Goal: Communication & Community: Answer question/provide support

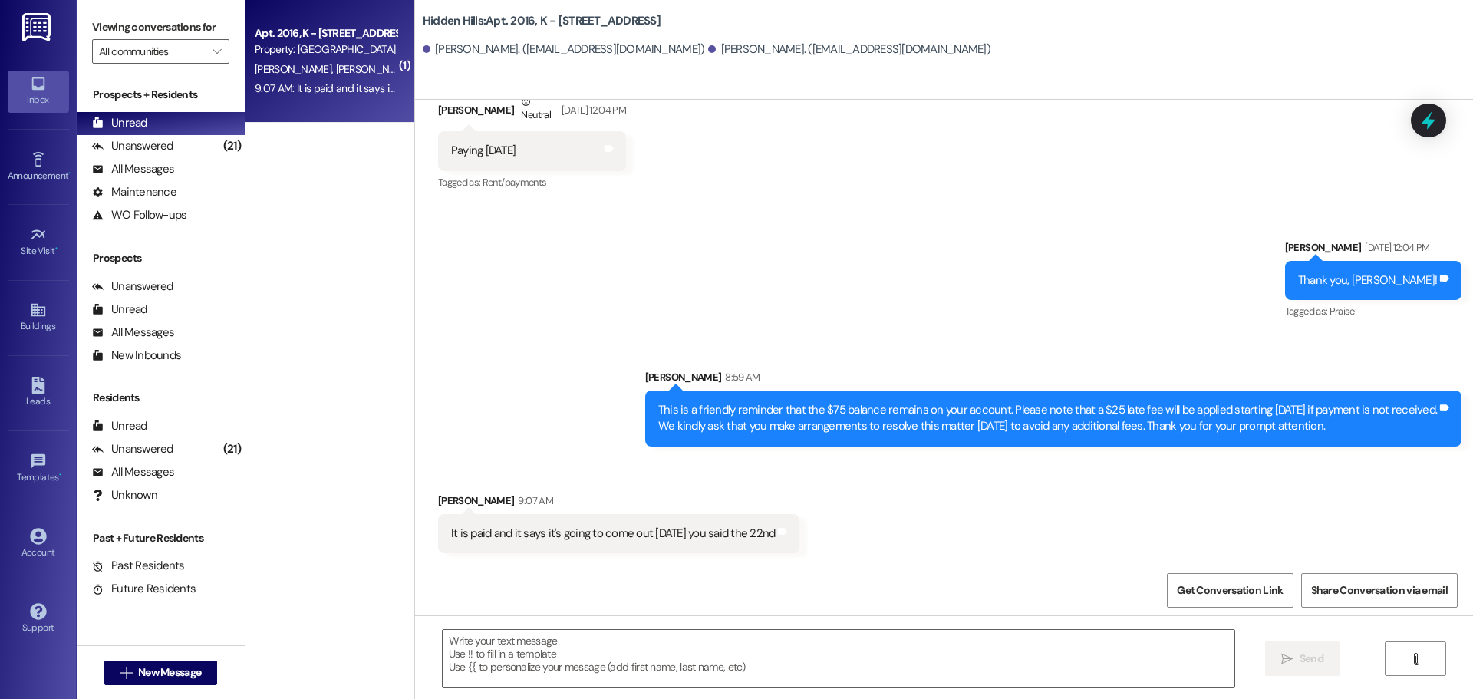
scroll to position [4568, 0]
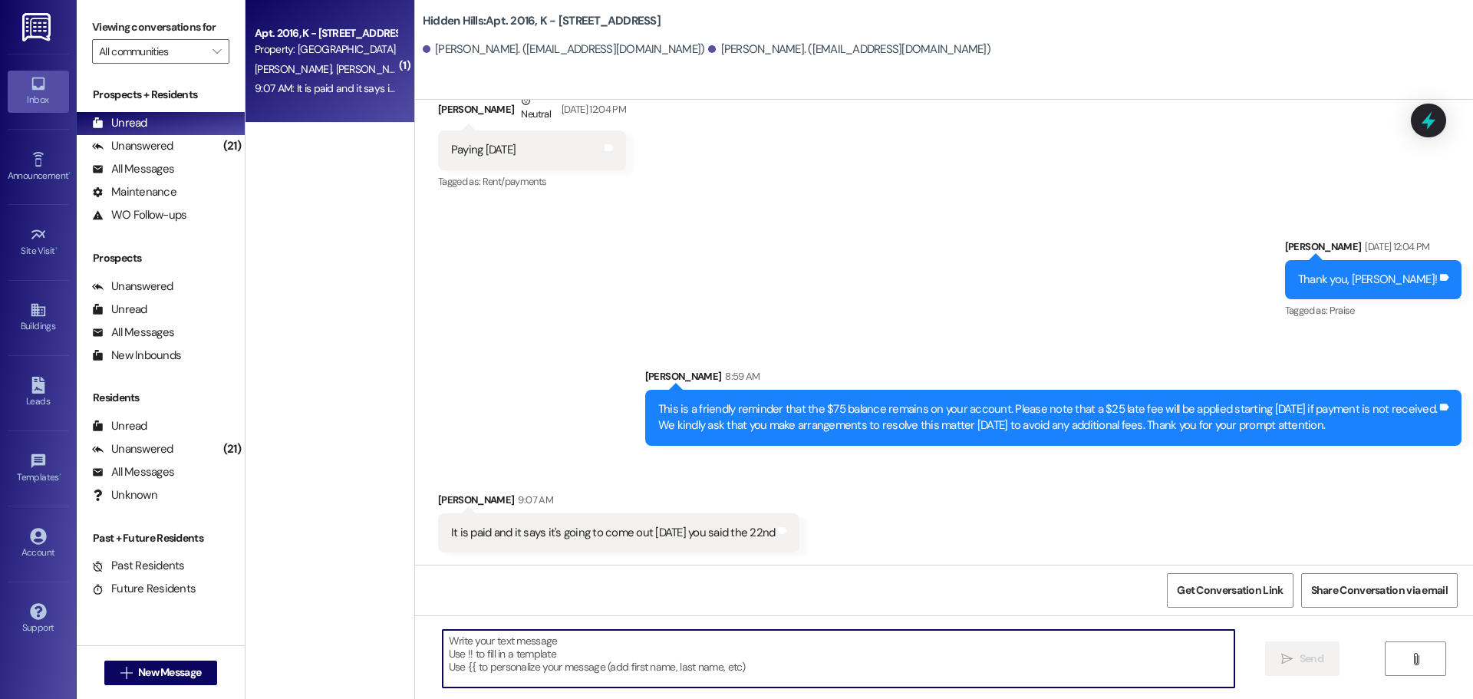
click at [565, 643] on textarea at bounding box center [839, 659] width 792 height 58
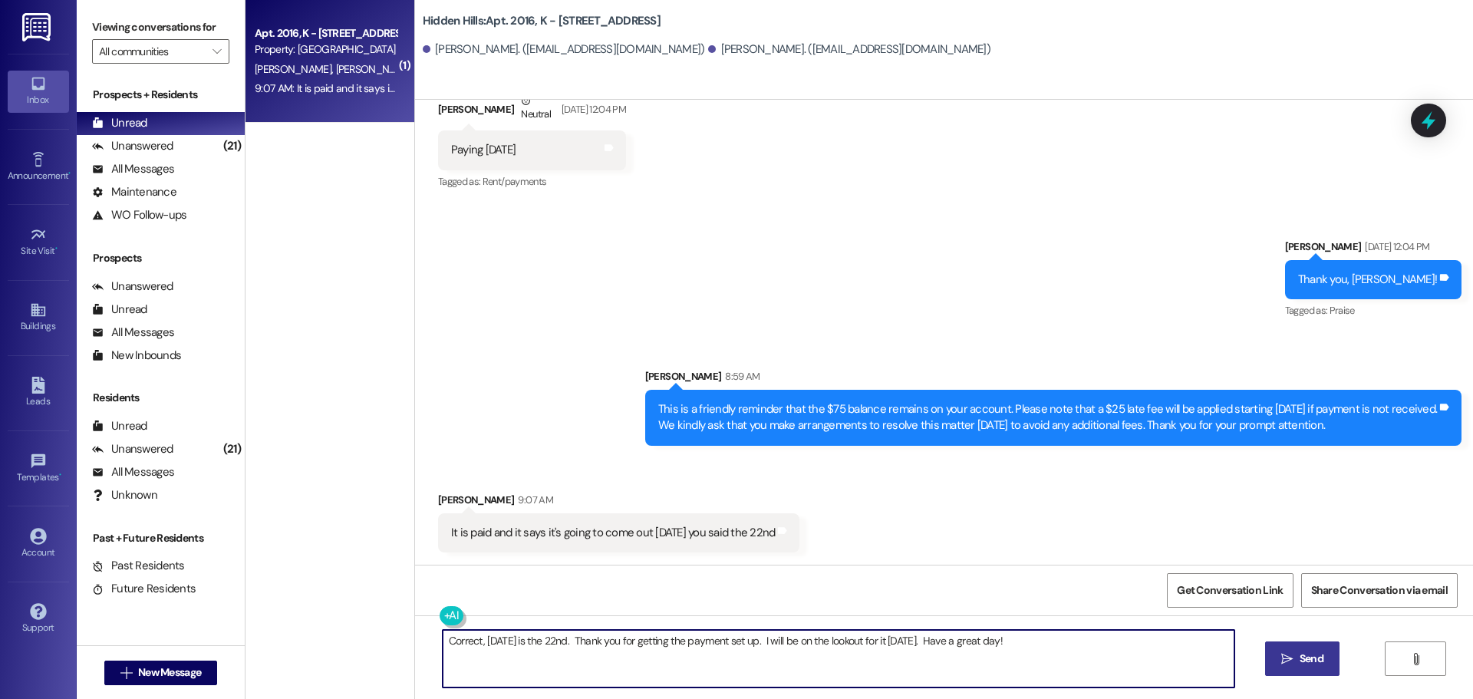
type textarea "Correct, [DATE] is the 22nd. Thank you for getting the payment set up. I will b…"
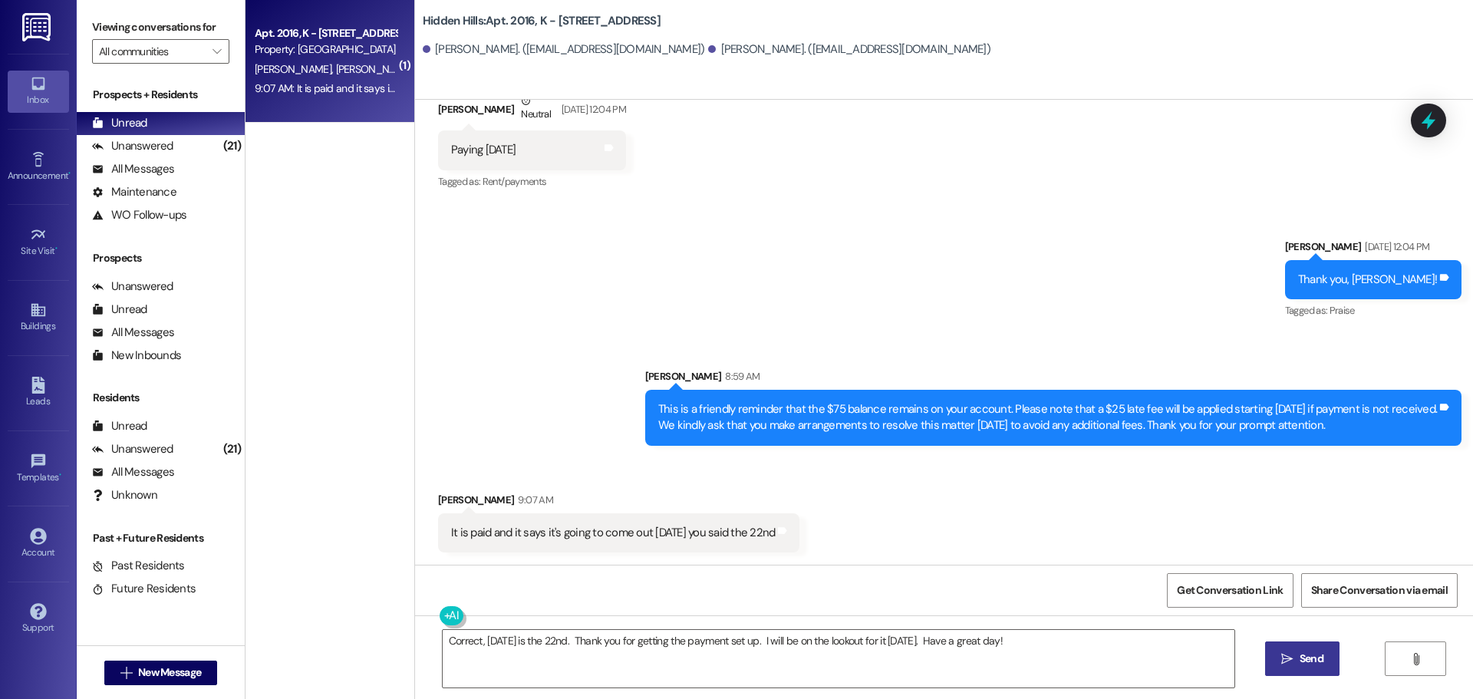
click at [1286, 655] on icon "" at bounding box center [1287, 659] width 12 height 12
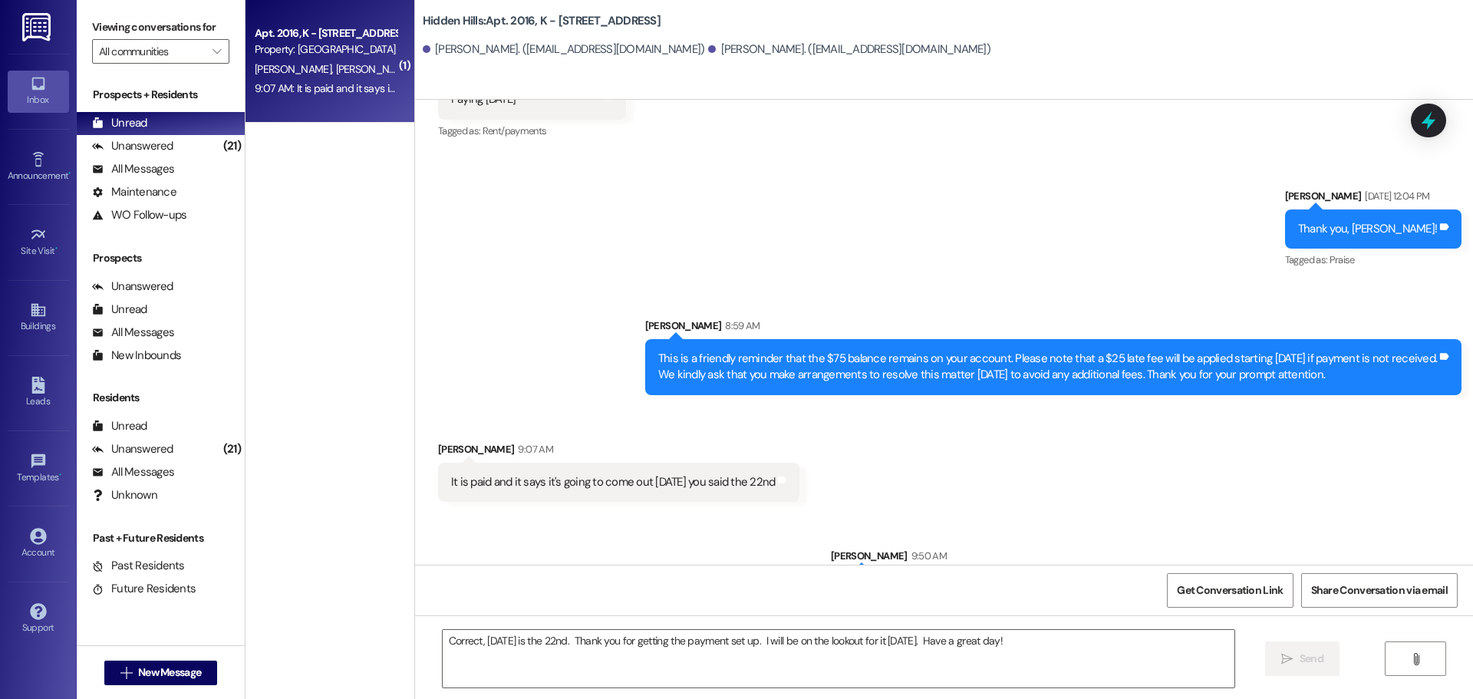
scroll to position [4674, 0]
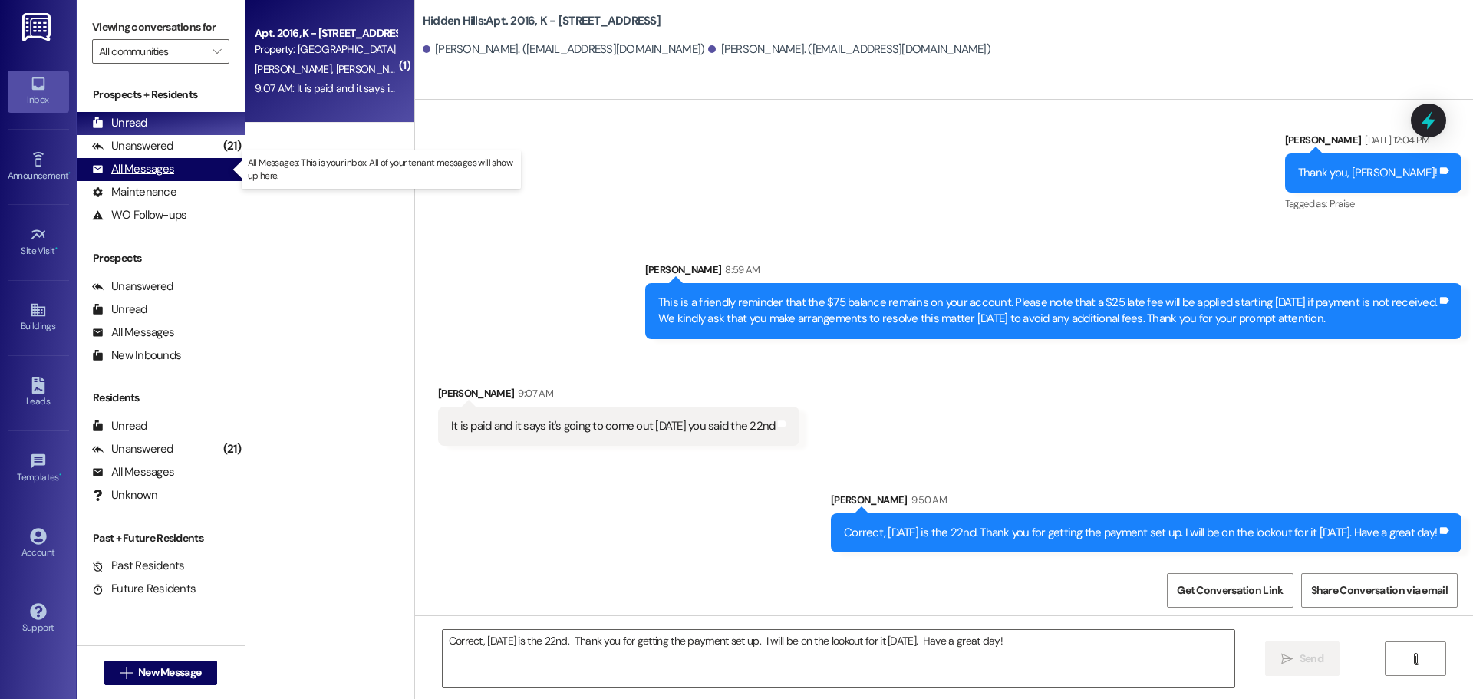
click at [114, 162] on div "All Messages" at bounding box center [133, 169] width 82 height 16
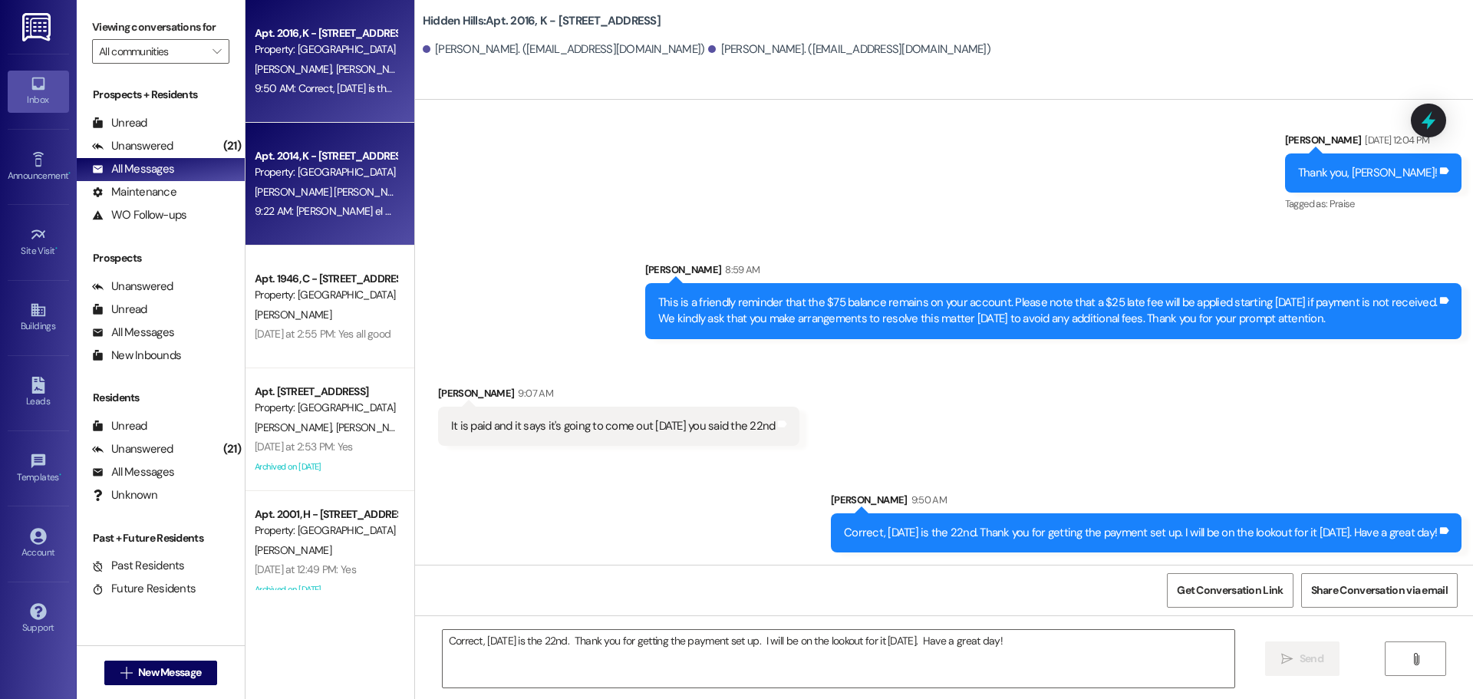
click at [337, 203] on div "9:22 AM: [PERSON_NAME] el equipo de aire acondicionado del apartamento cuando l…" at bounding box center [325, 211] width 145 height 19
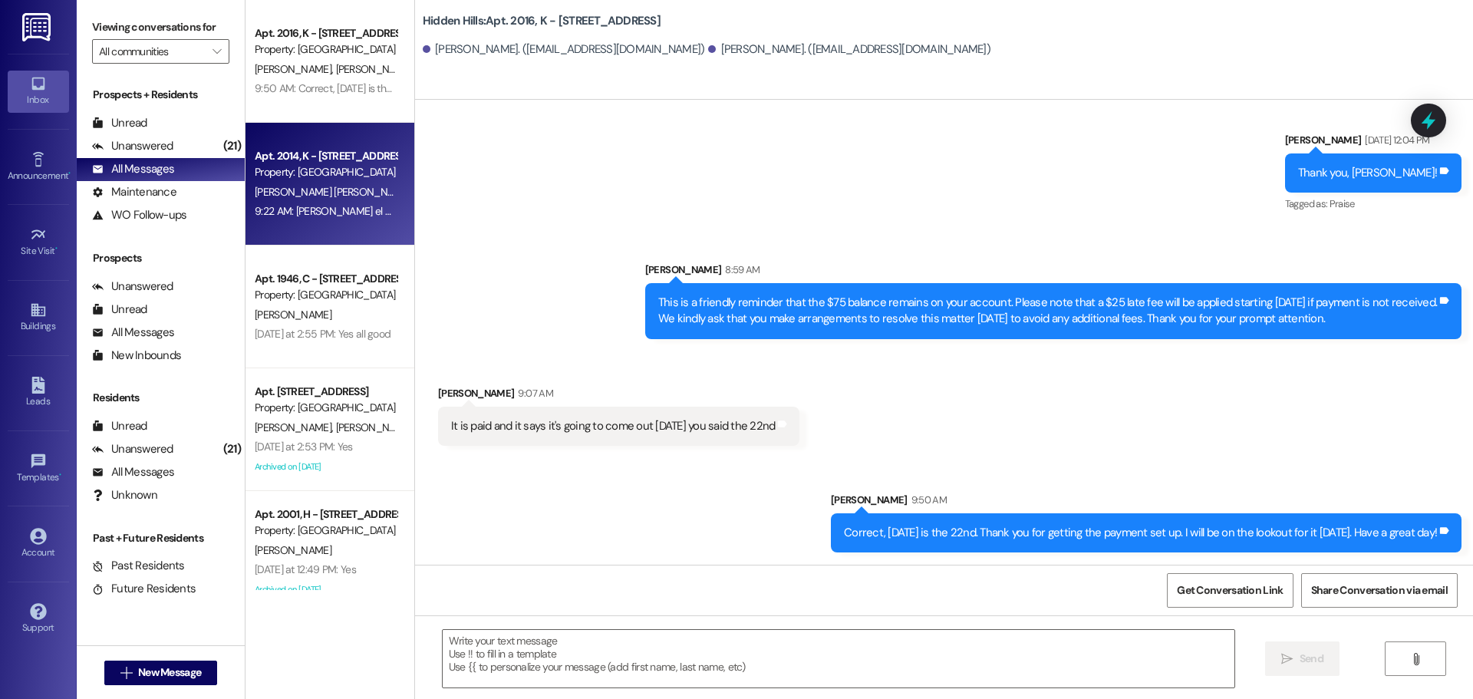
type textarea "Fetching suggested responses. Please feel free to read through the conversation…"
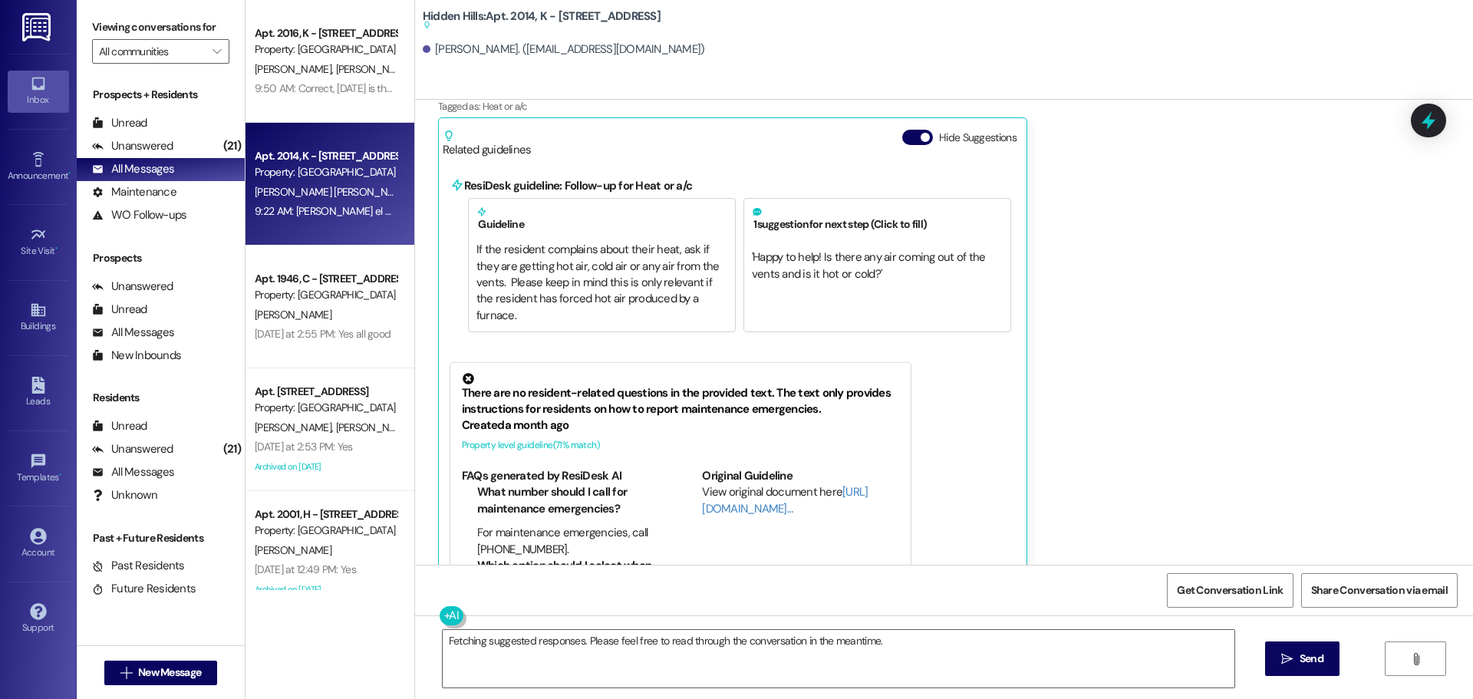
scroll to position [19101, 0]
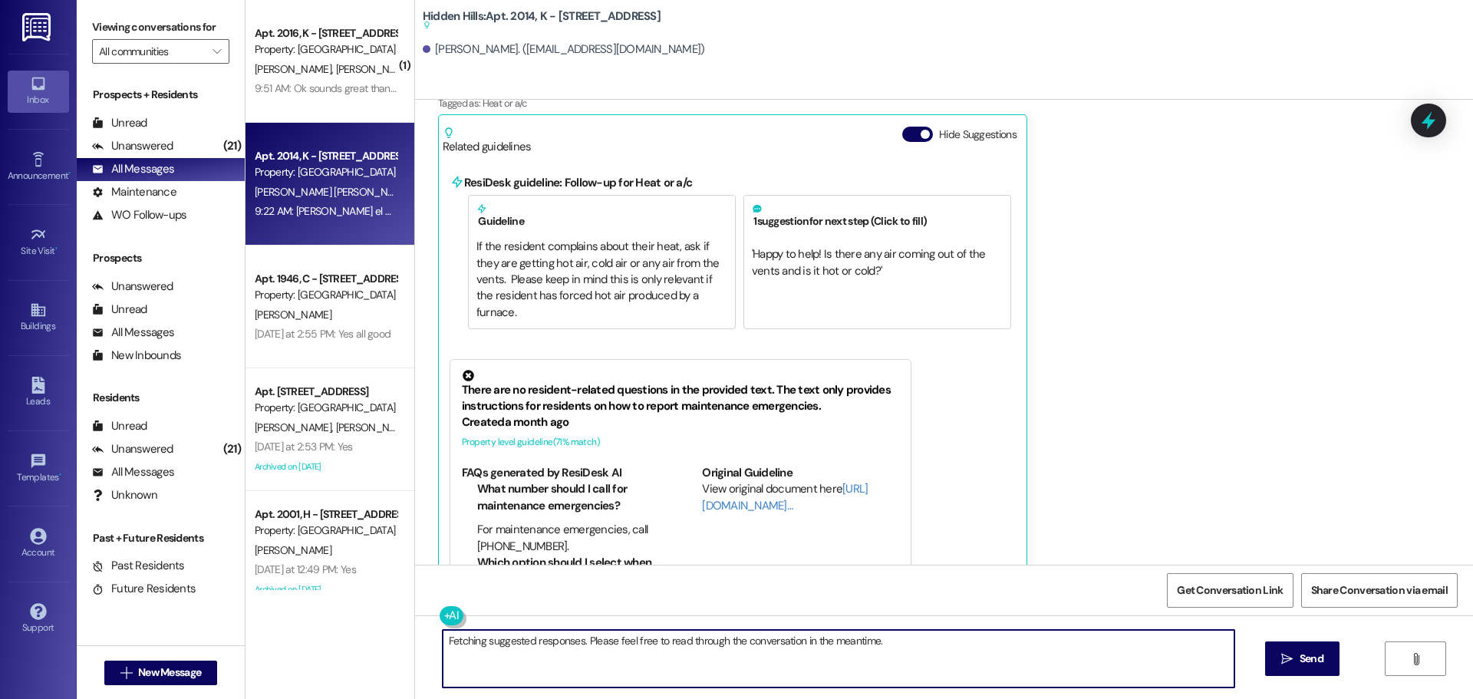
drag, startPoint x: 911, startPoint y: 644, endPoint x: 433, endPoint y: 638, distance: 477.2
click at [443, 638] on textarea "Fetching suggested responses. Please feel free to read through the conversation…" at bounding box center [839, 659] width 792 height 58
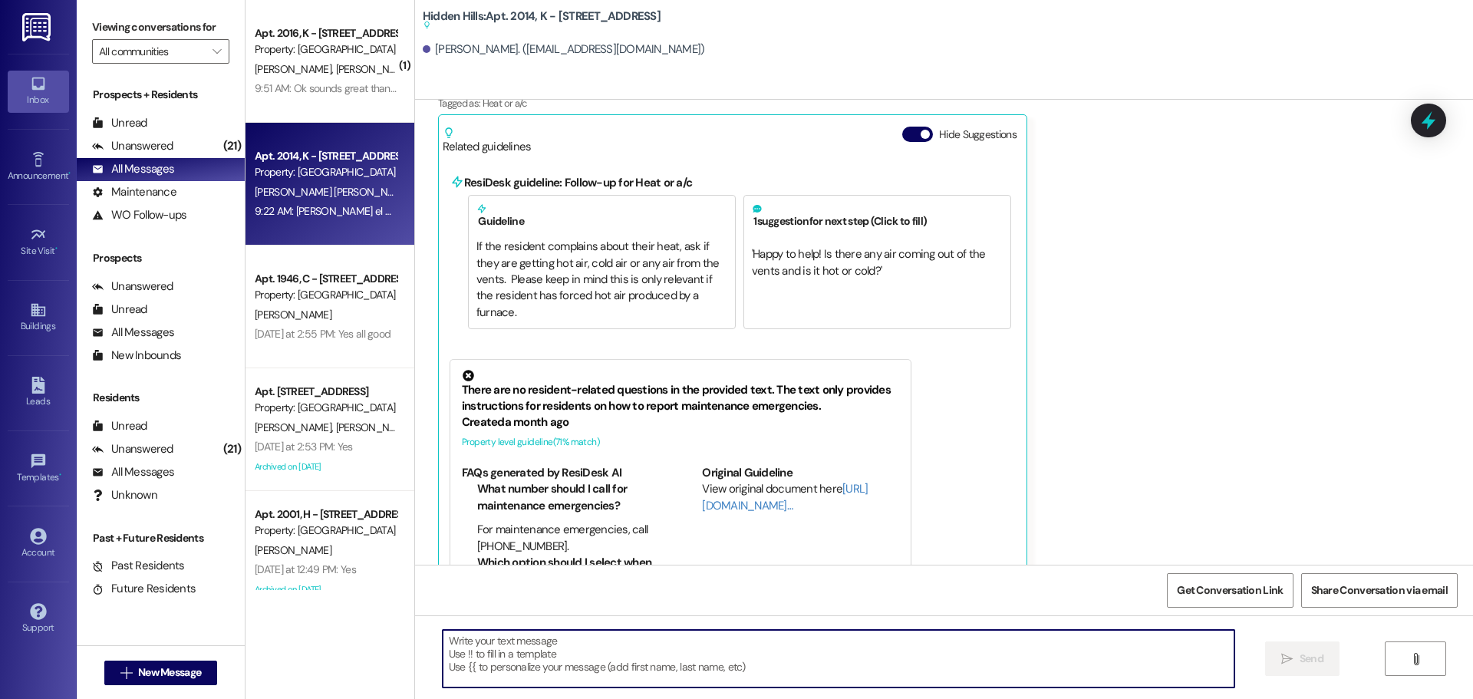
paste textarea "432 / 5,000 [PERSON_NAME], [PERSON_NAME] instalaremos la unidad de ventana adic…"
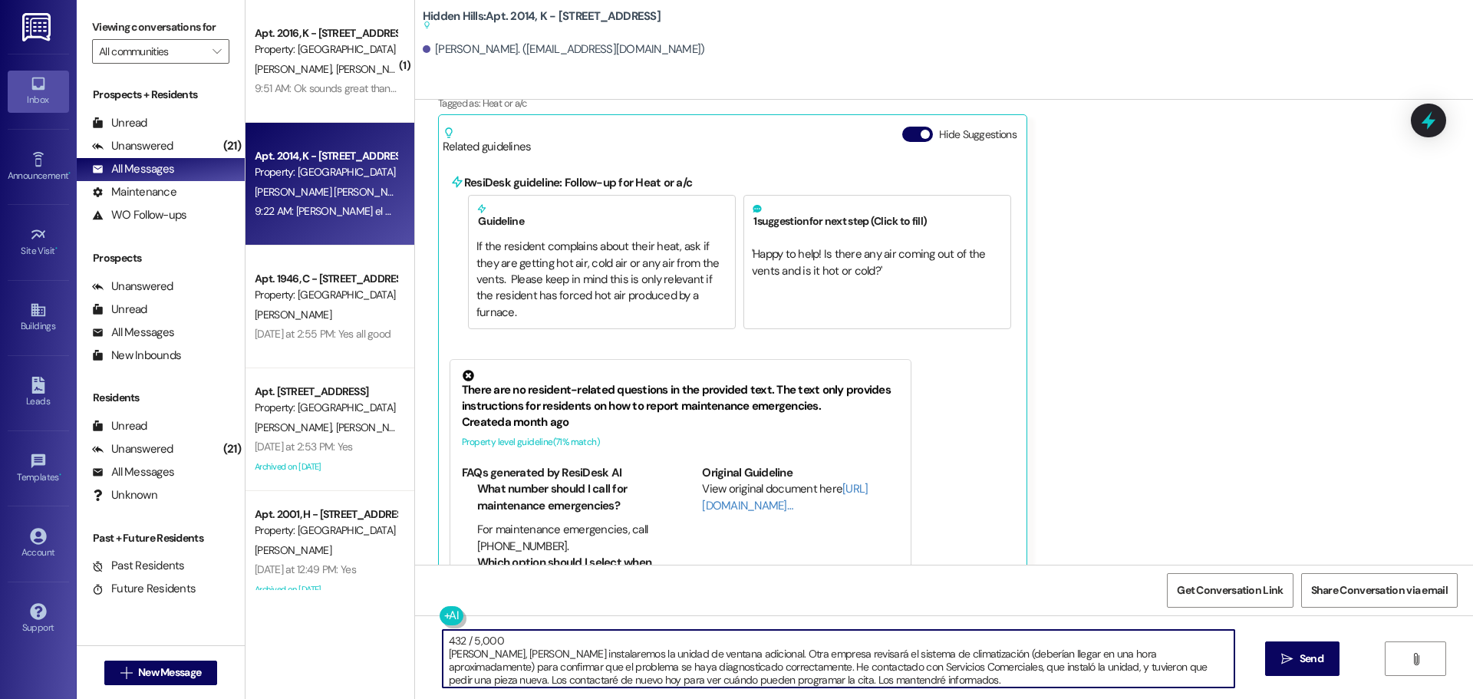
click at [501, 649] on textarea "432 / 5,000 [PERSON_NAME], [PERSON_NAME] instalaremos la unidad de ventana adic…" at bounding box center [839, 659] width 792 height 58
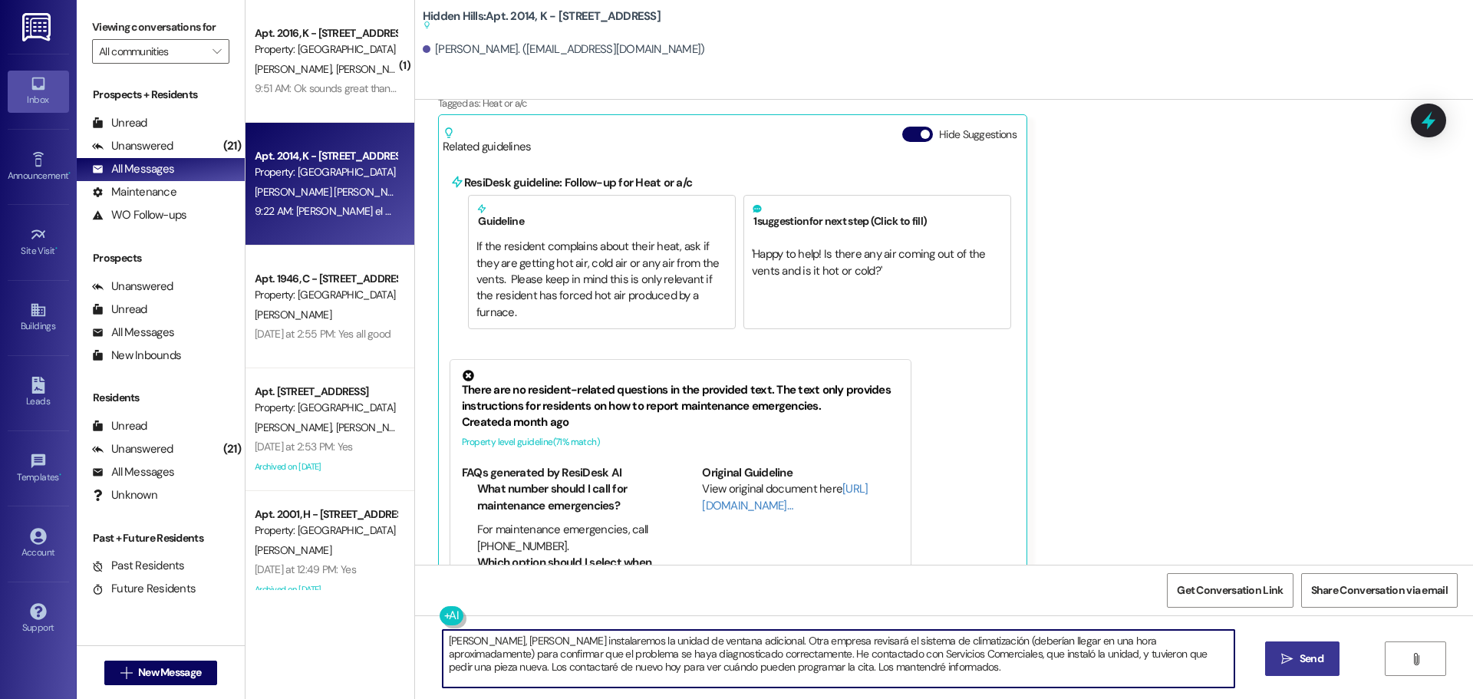
type textarea "[PERSON_NAME], [PERSON_NAME] instalaremos la unidad de ventana adicional. Otra …"
click at [1316, 656] on span "Send" at bounding box center [1312, 659] width 24 height 16
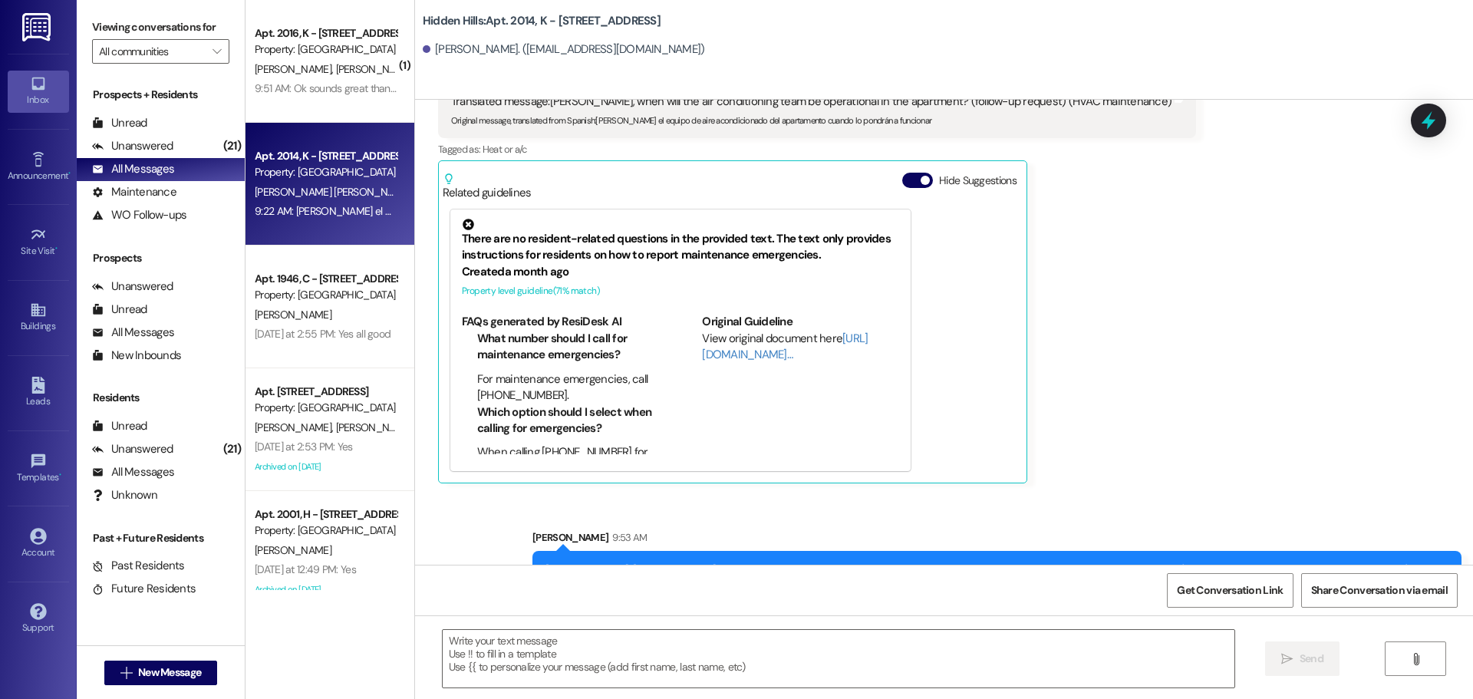
scroll to position [19060, 0]
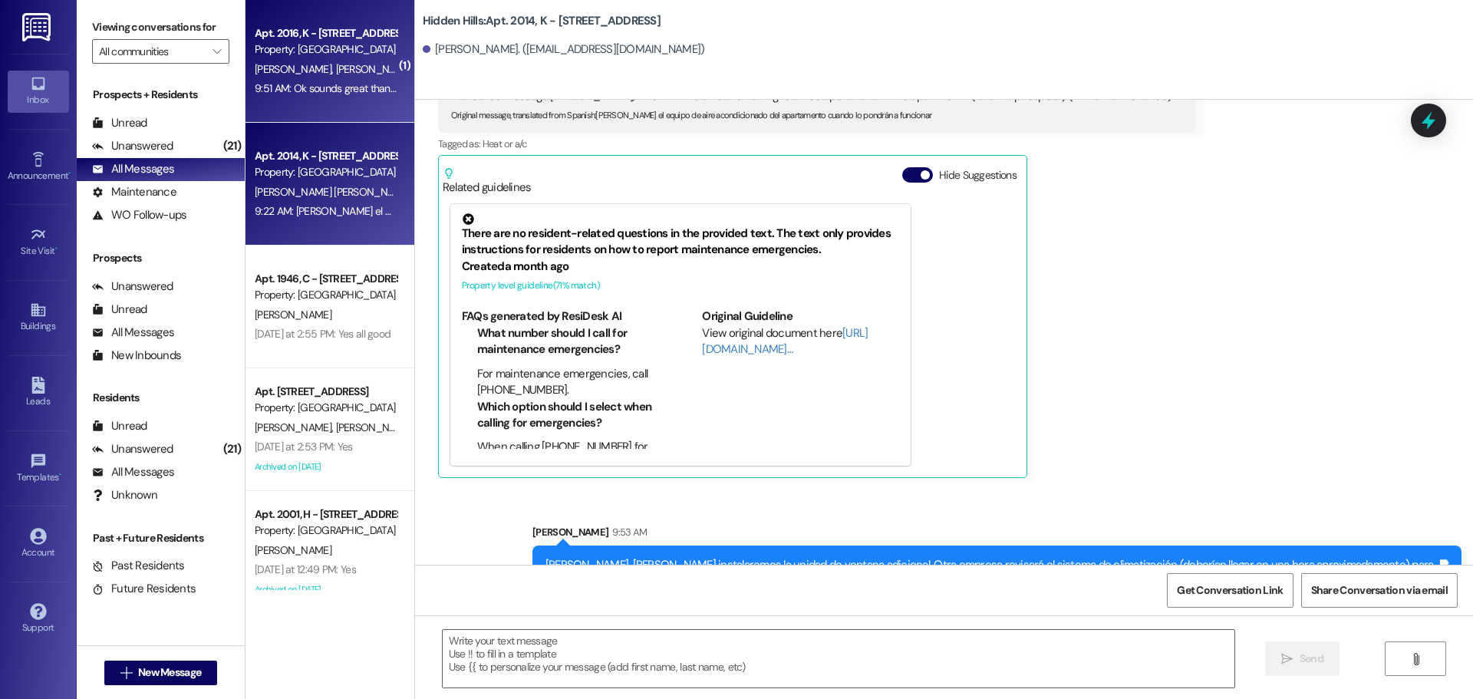
click at [334, 73] on div "[PERSON_NAME] [PERSON_NAME]" at bounding box center [325, 69] width 145 height 19
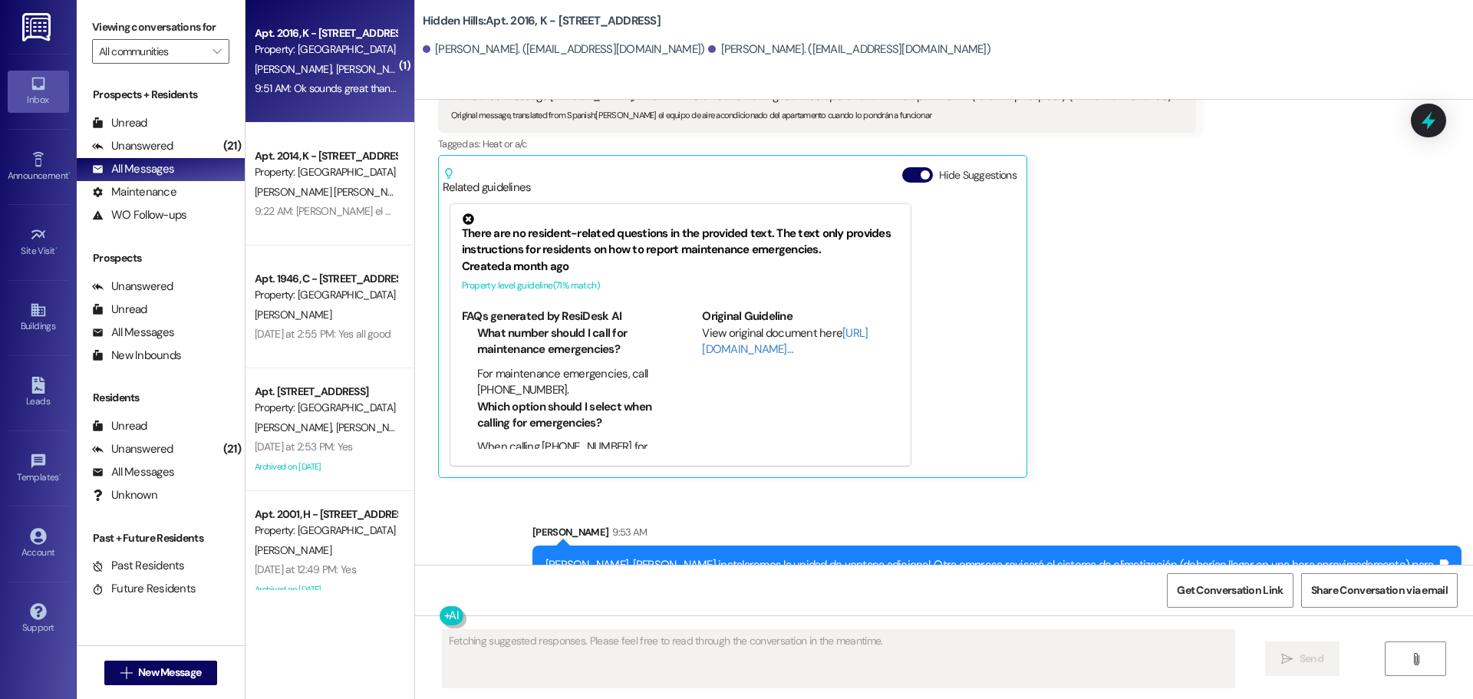
scroll to position [4871, 0]
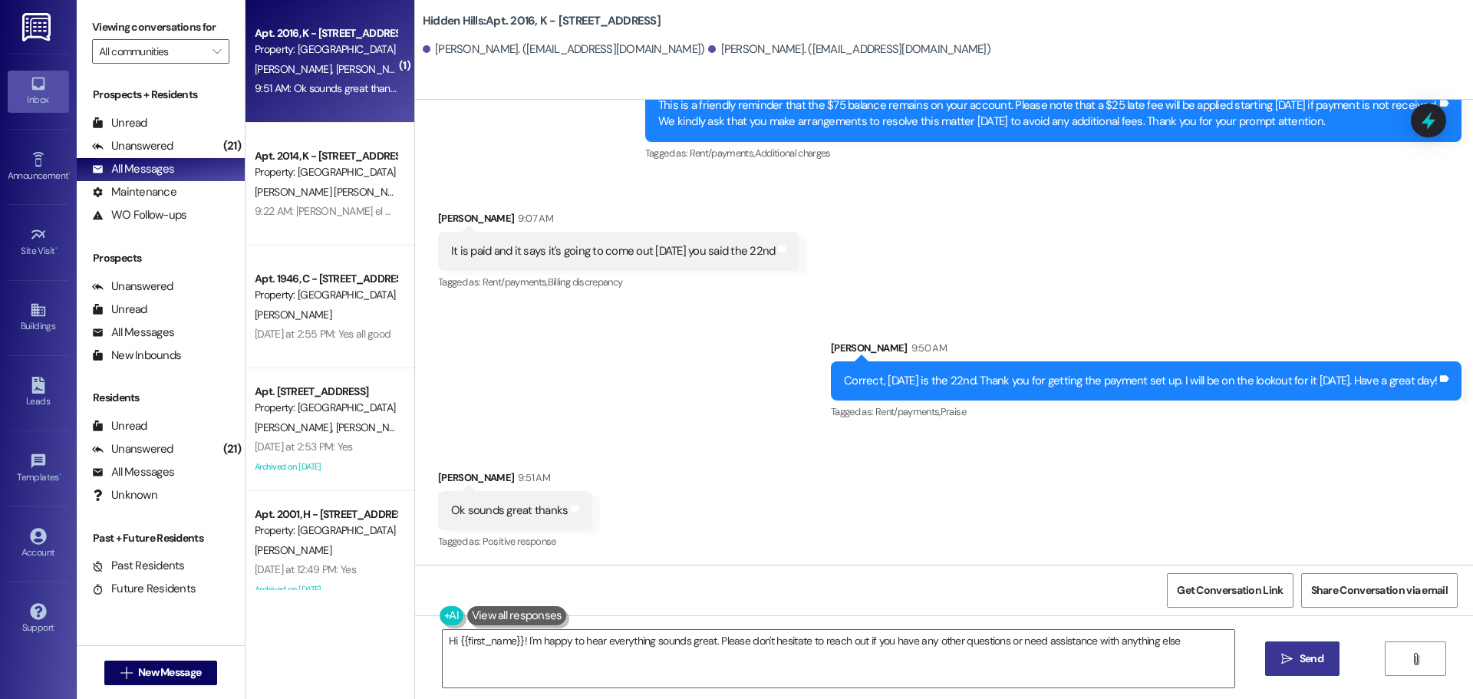
type textarea "Hi {{first_name}}! I'm happy to hear everything sounds great. Please don't hesi…"
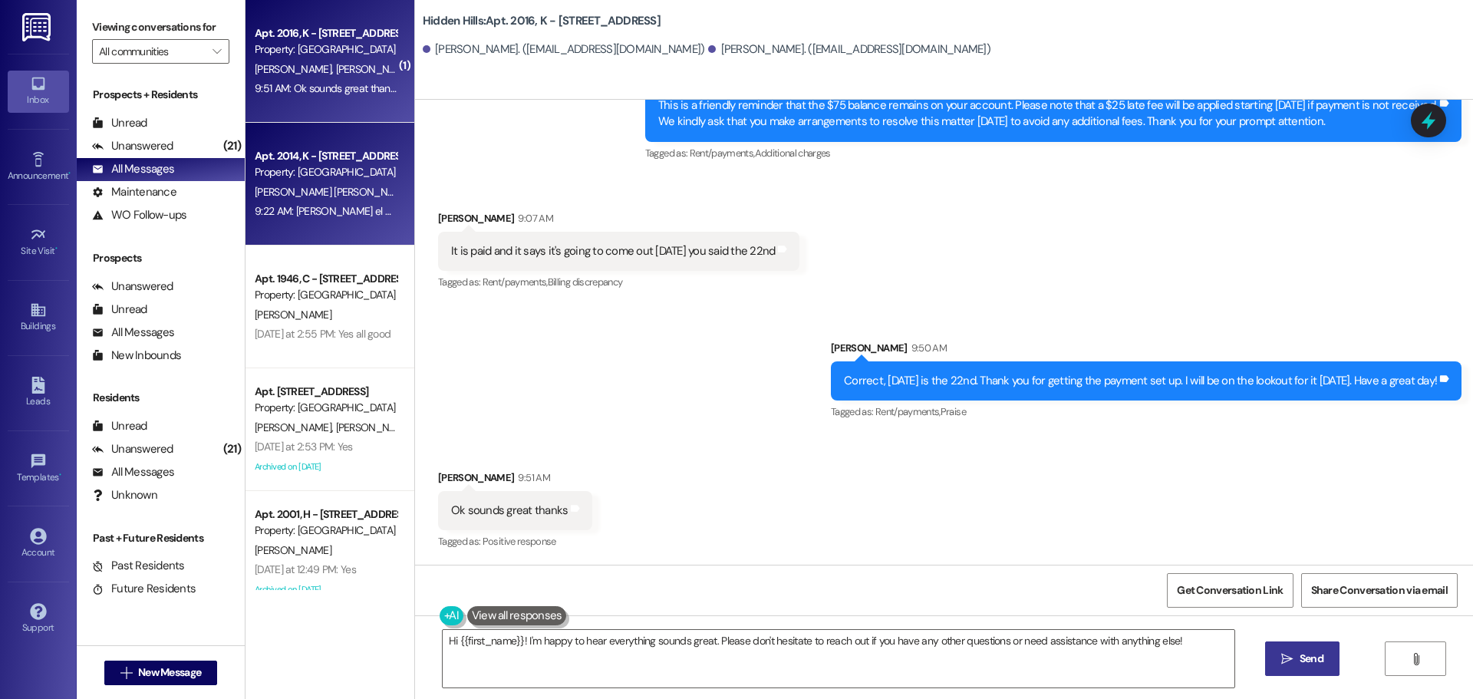
click at [345, 196] on div "[PERSON_NAME] [PERSON_NAME]" at bounding box center [325, 192] width 145 height 19
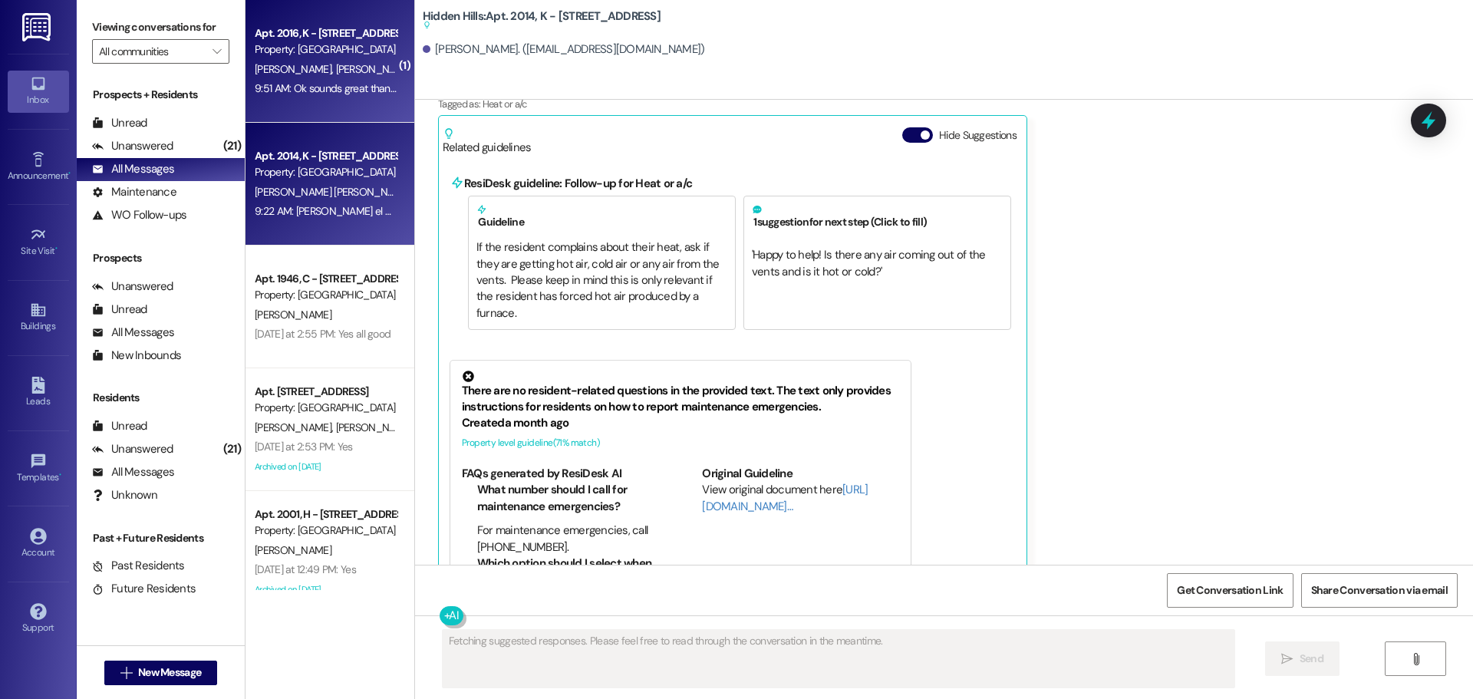
click at [344, 89] on div "9:51 AM: Ok sounds great thanks 9:51 AM: Ok sounds great thanks" at bounding box center [327, 88] width 145 height 14
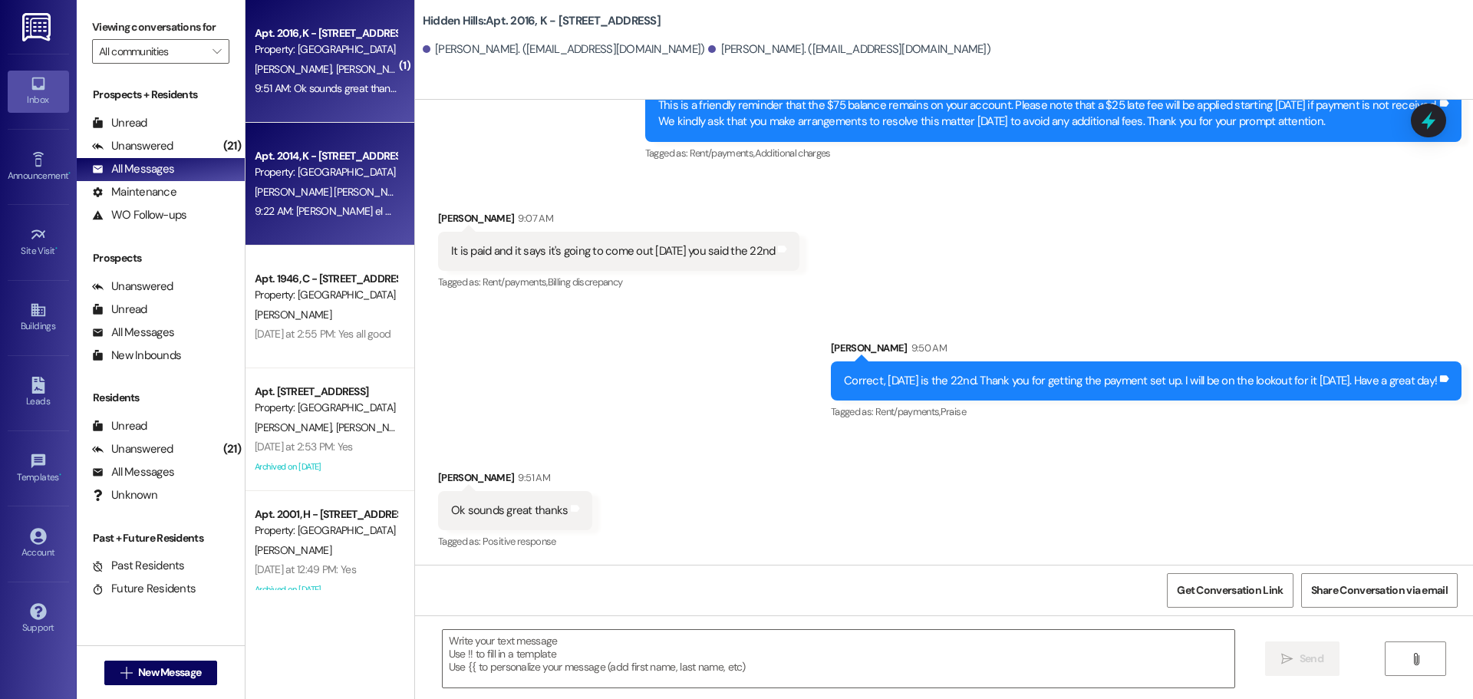
click at [322, 199] on div "[PERSON_NAME] [PERSON_NAME]" at bounding box center [325, 192] width 145 height 19
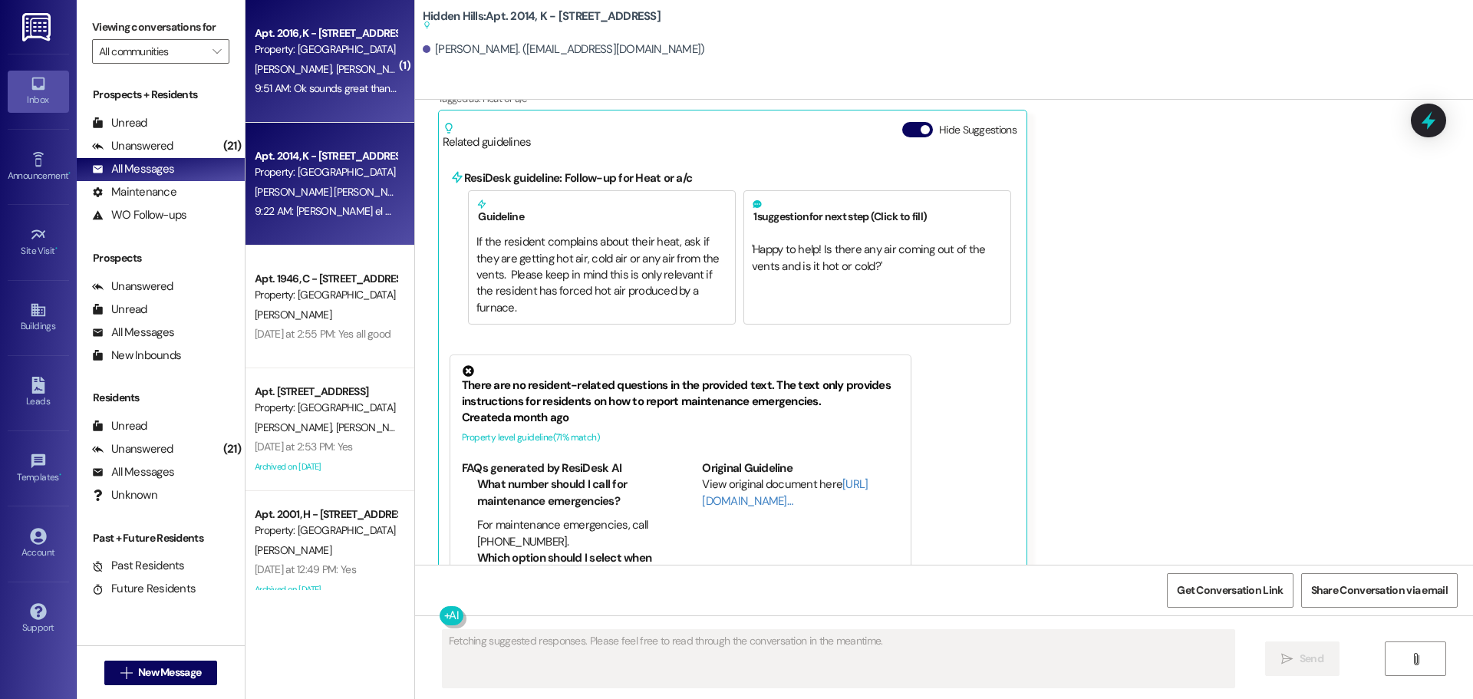
scroll to position [19100, 0]
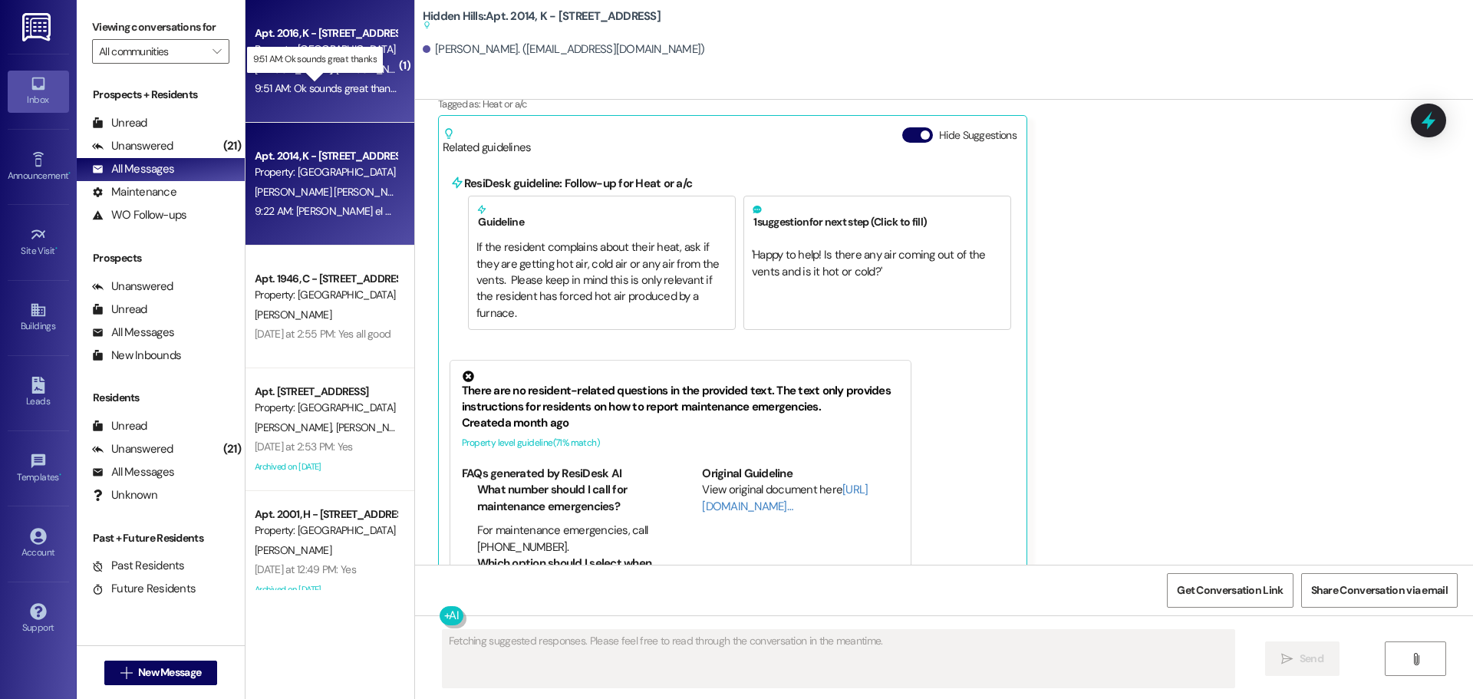
click at [326, 85] on div "9:51 AM: Ok sounds great thanks 9:51 AM: Ok sounds great thanks" at bounding box center [327, 88] width 145 height 14
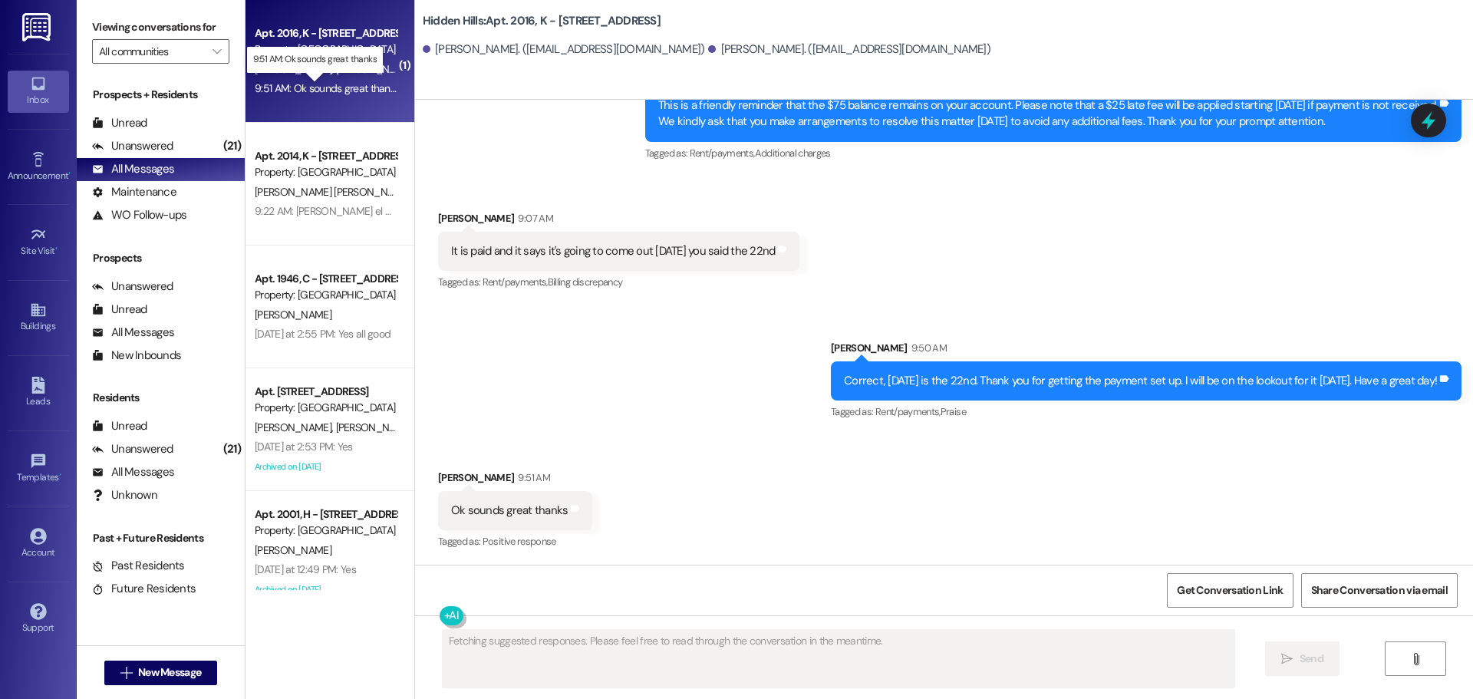
scroll to position [4871, 0]
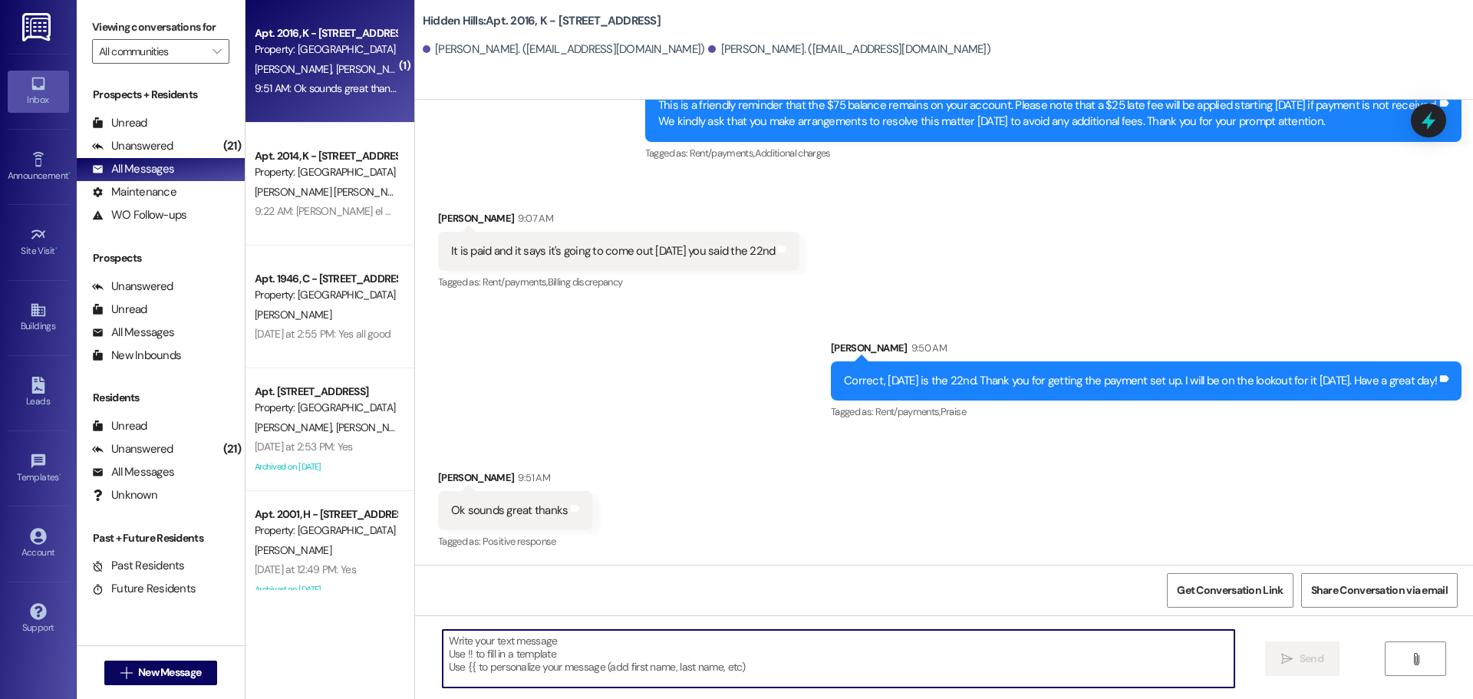
click at [493, 649] on textarea at bounding box center [839, 659] width 792 height 58
paste textarea "De nada"
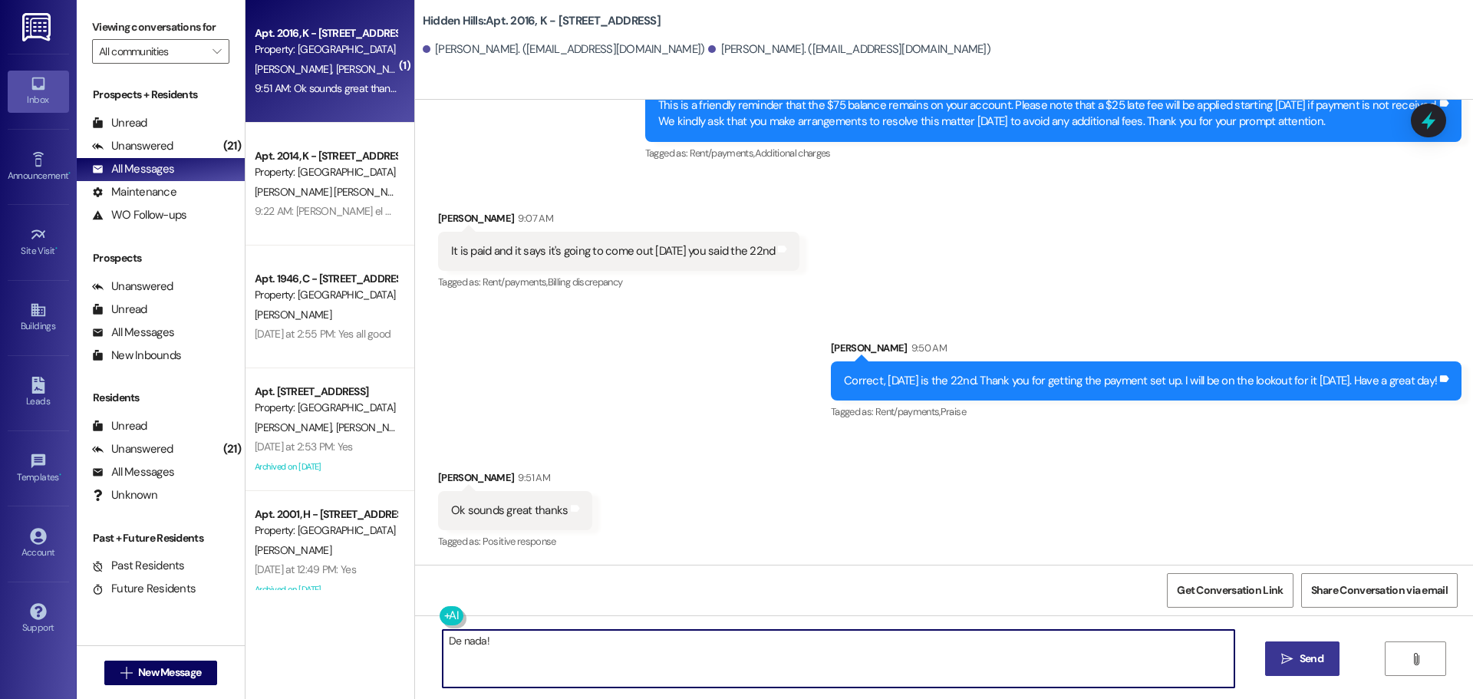
type textarea "De nada!"
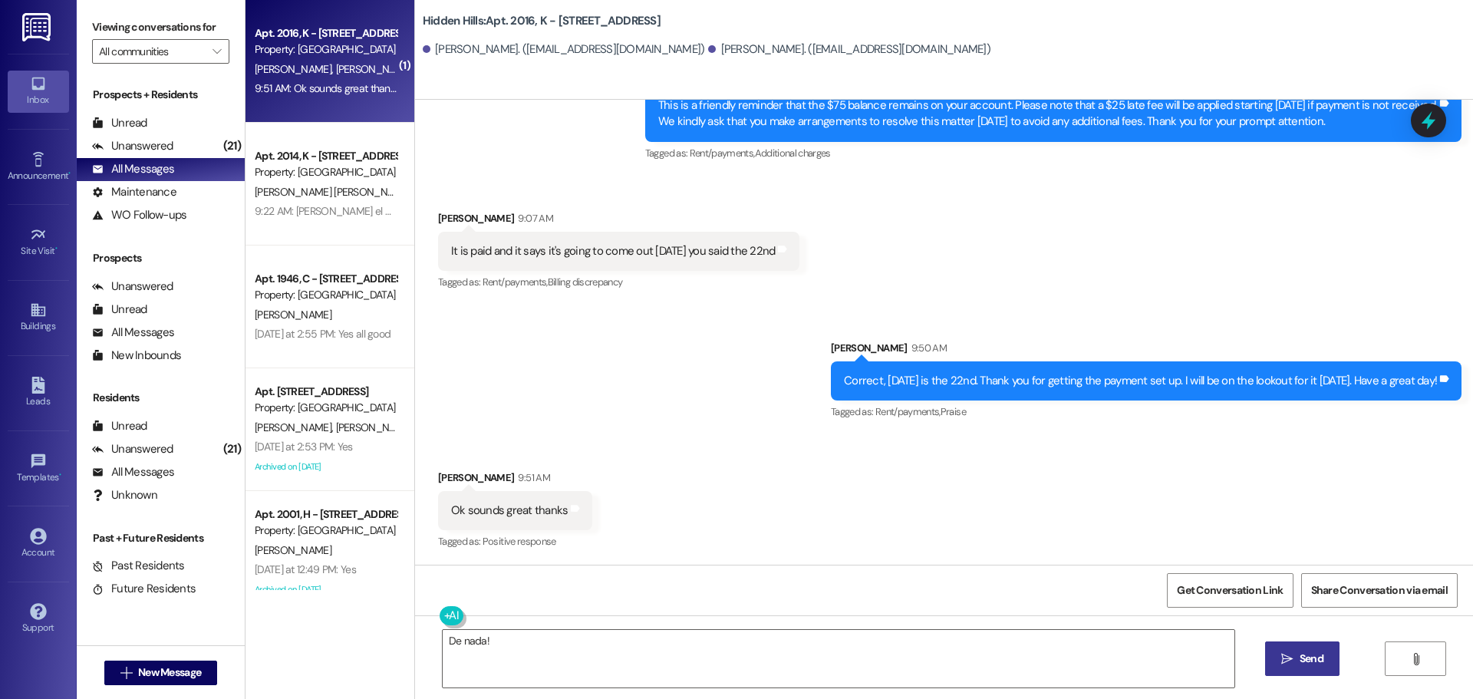
click at [1300, 657] on span "Send" at bounding box center [1312, 659] width 24 height 16
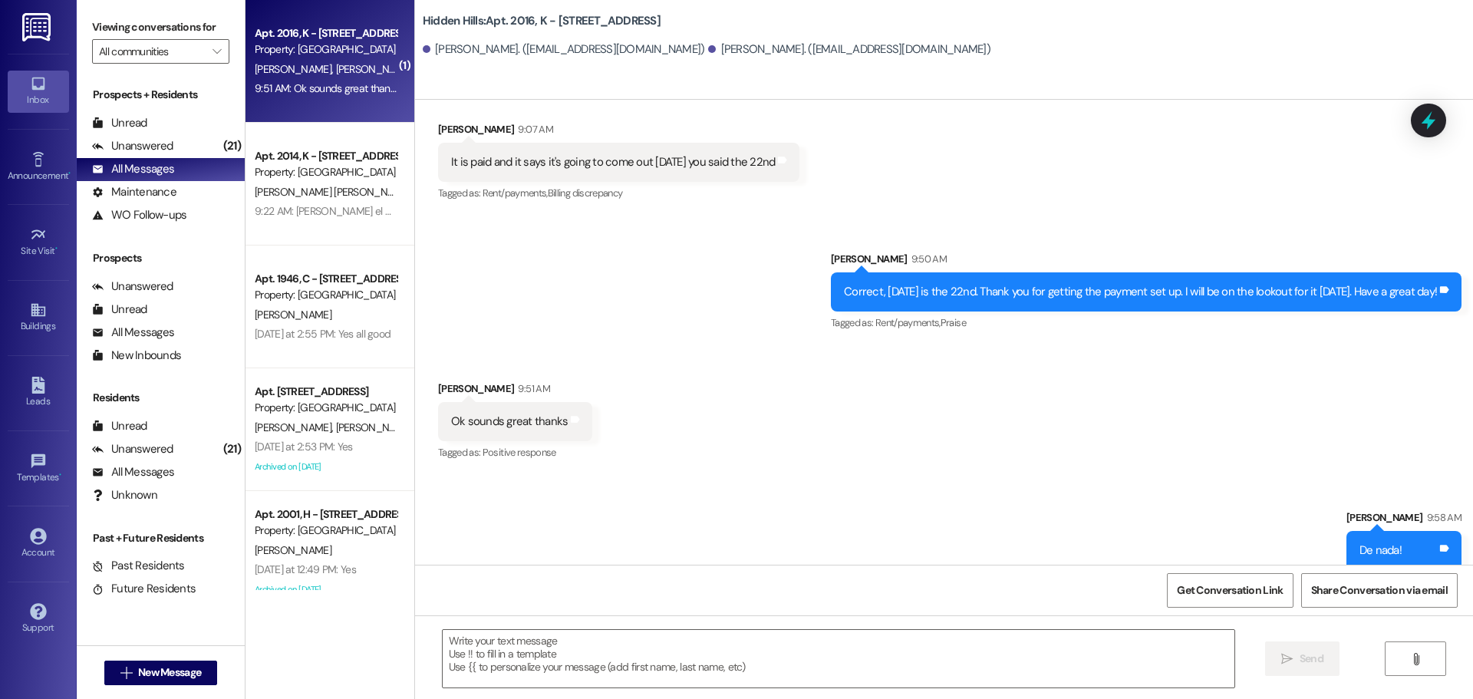
scroll to position [4979, 0]
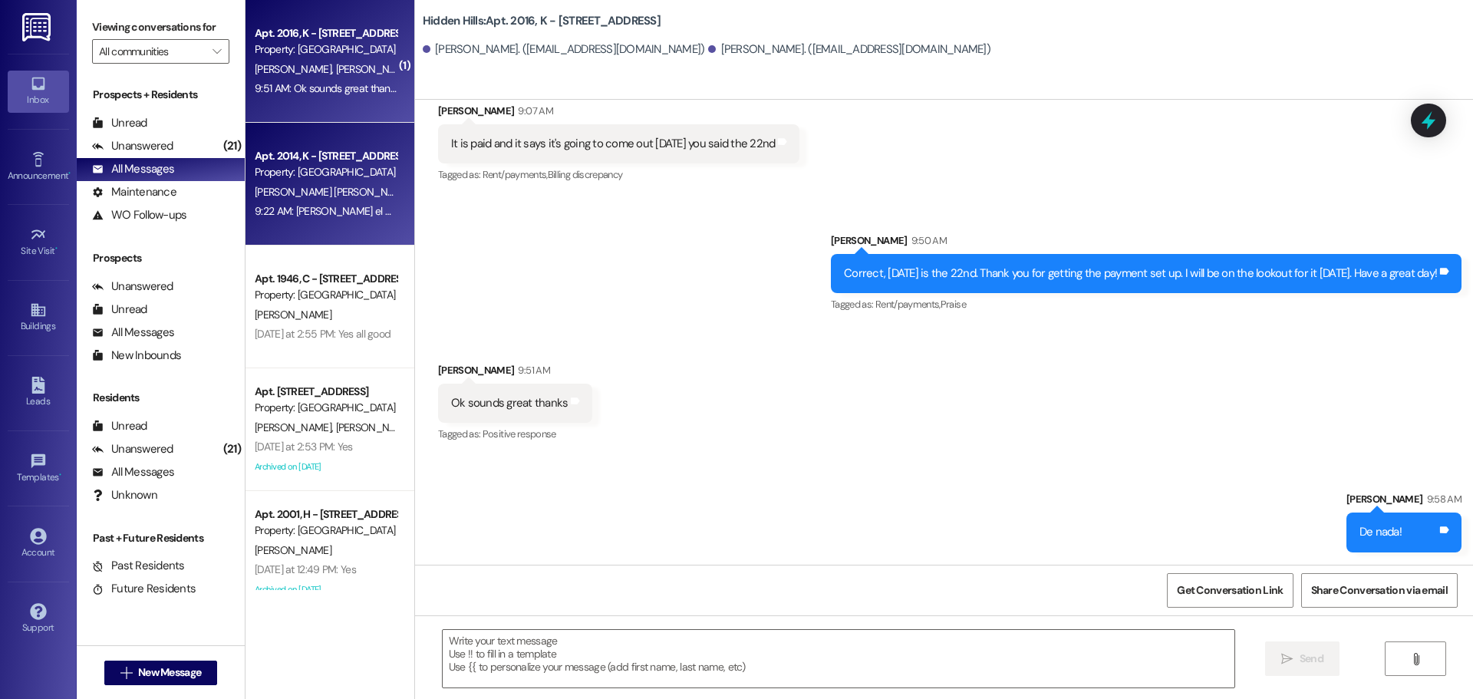
click at [304, 174] on div "Property: [GEOGRAPHIC_DATA]" at bounding box center [326, 172] width 142 height 16
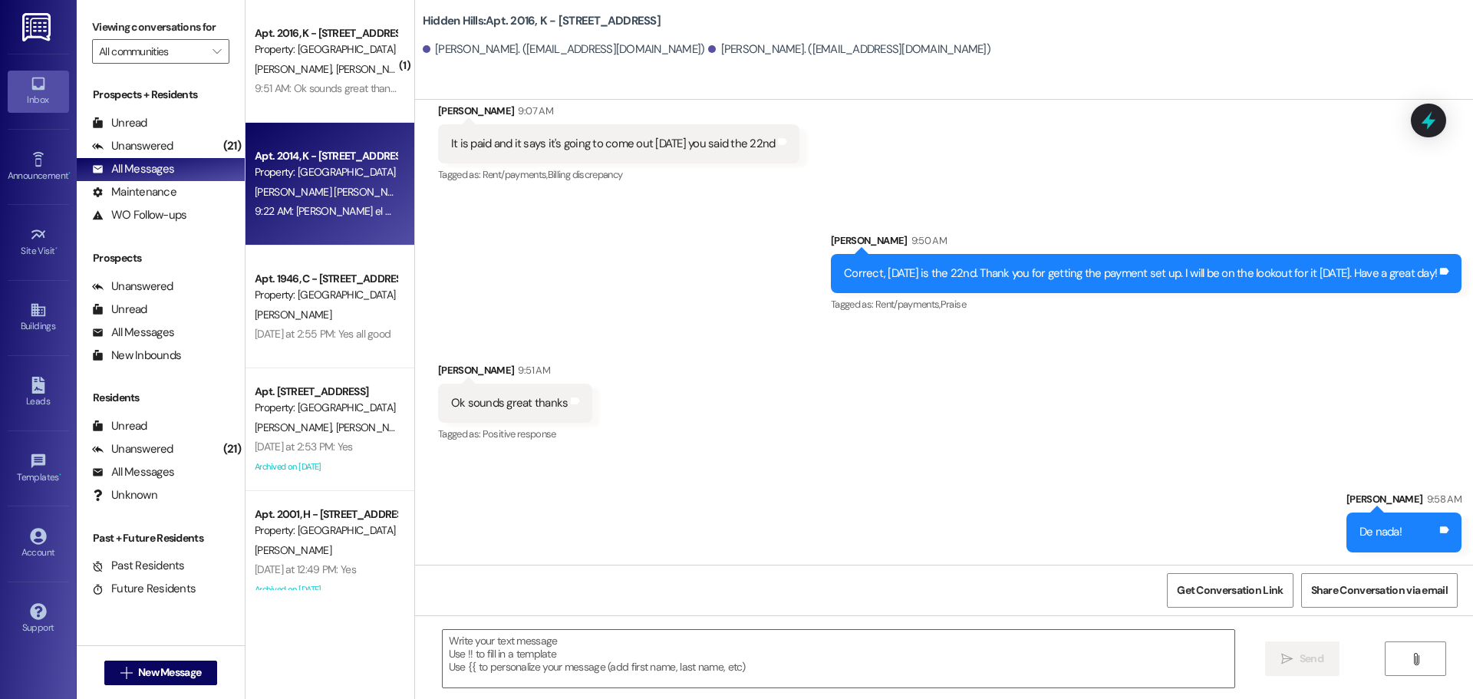
type textarea "Fetching suggested responses. Please feel free to read through the conversation…"
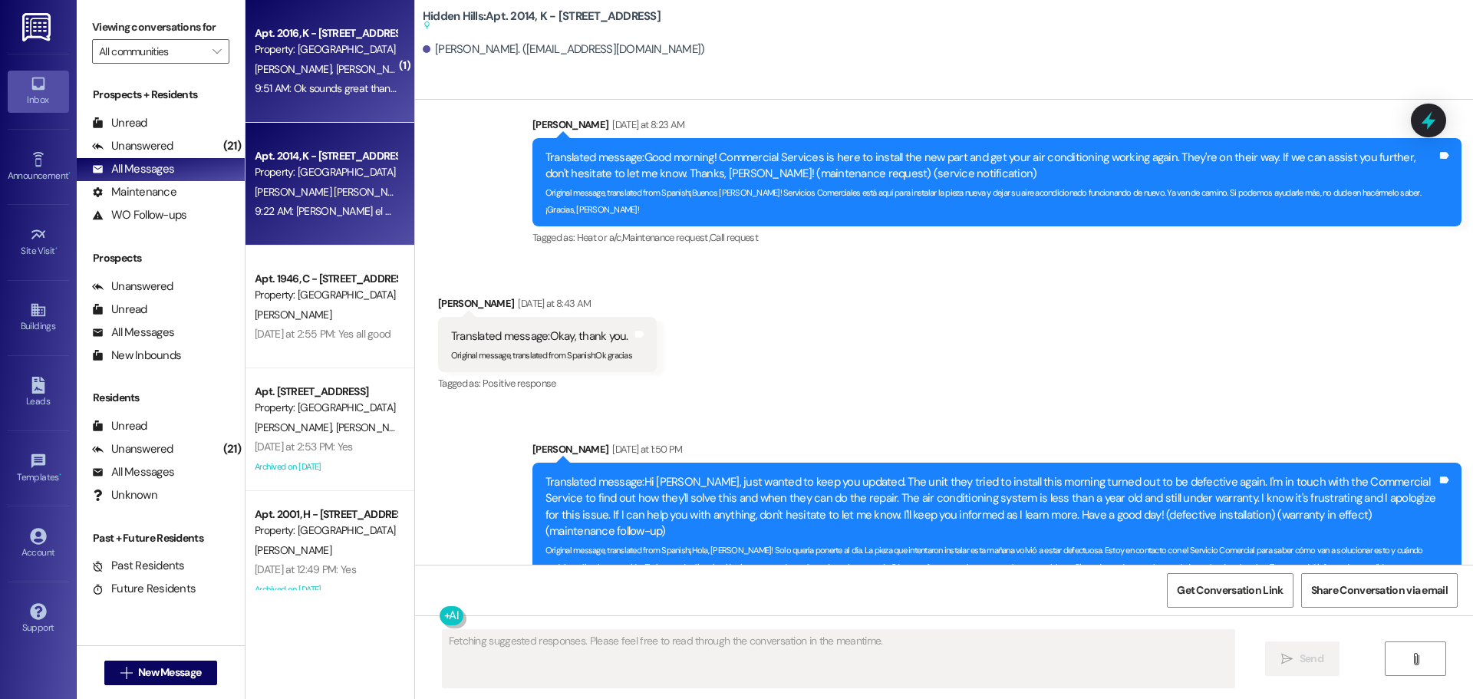
scroll to position [18984, 0]
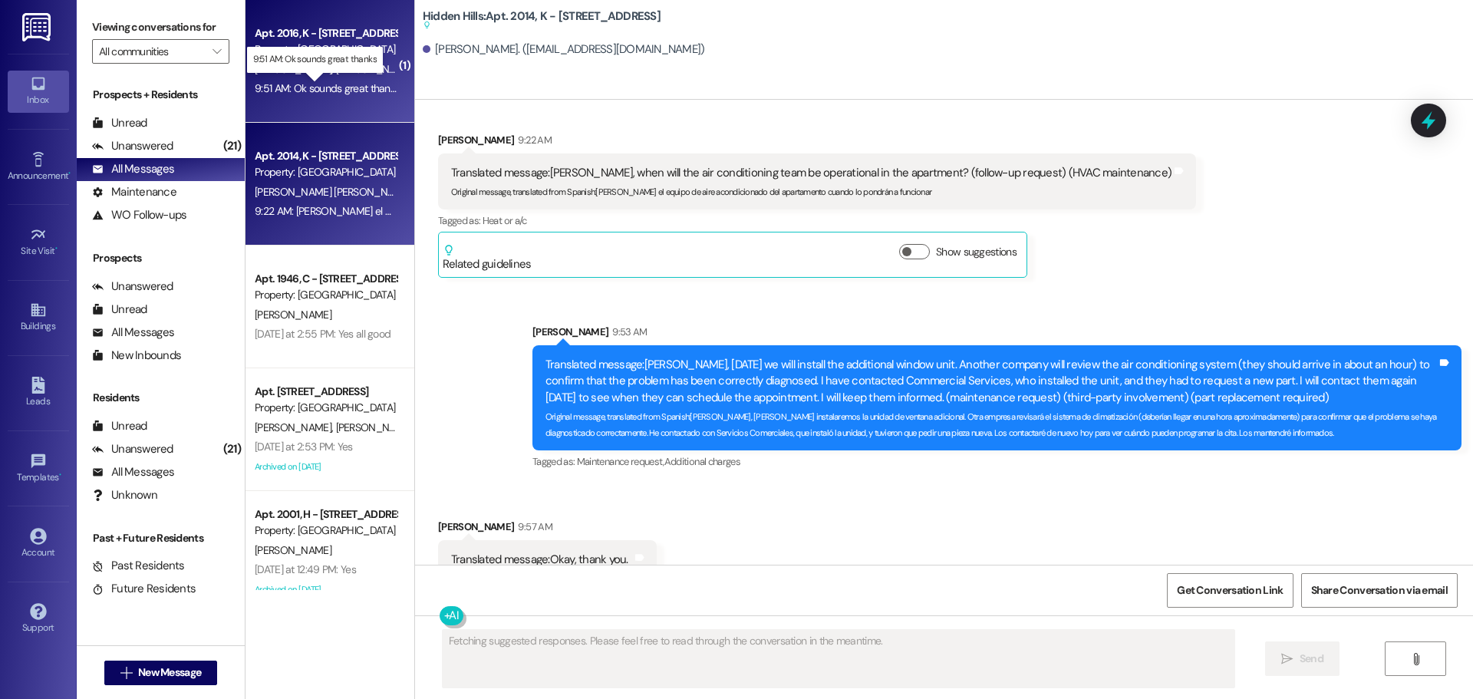
click at [323, 81] on div "9:51 AM: Ok sounds great thanks 9:51 AM: Ok sounds great thanks" at bounding box center [327, 88] width 145 height 14
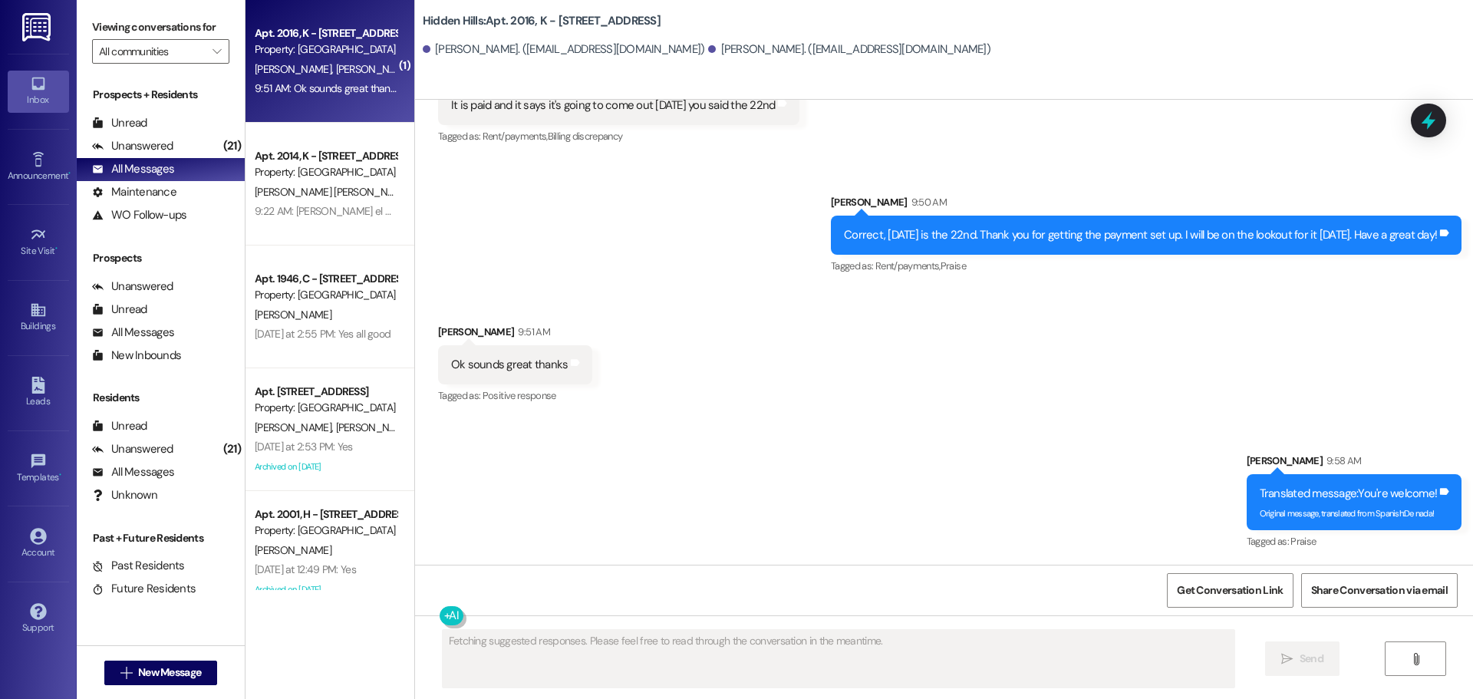
scroll to position [5018, 0]
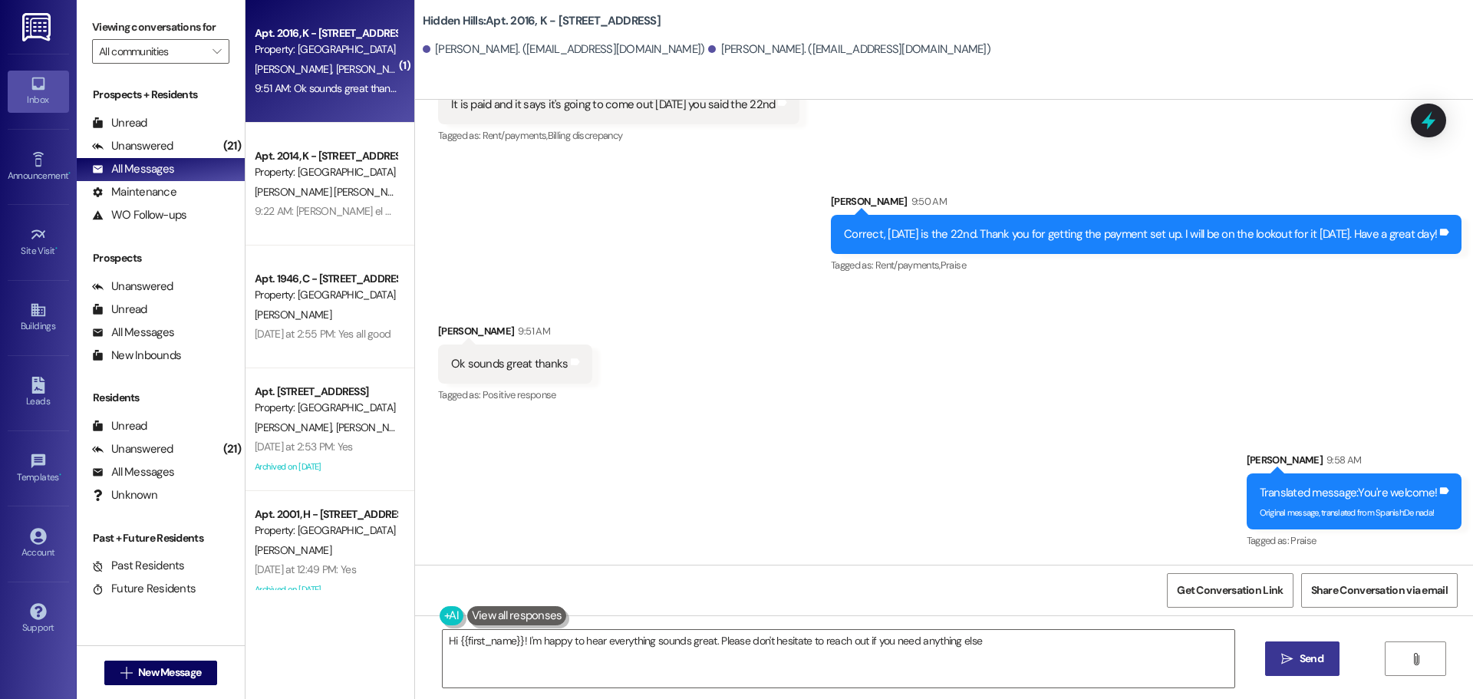
type textarea "Hi {{first_name}}! I'm happy to hear everything sounds great. Please don't hesi…"
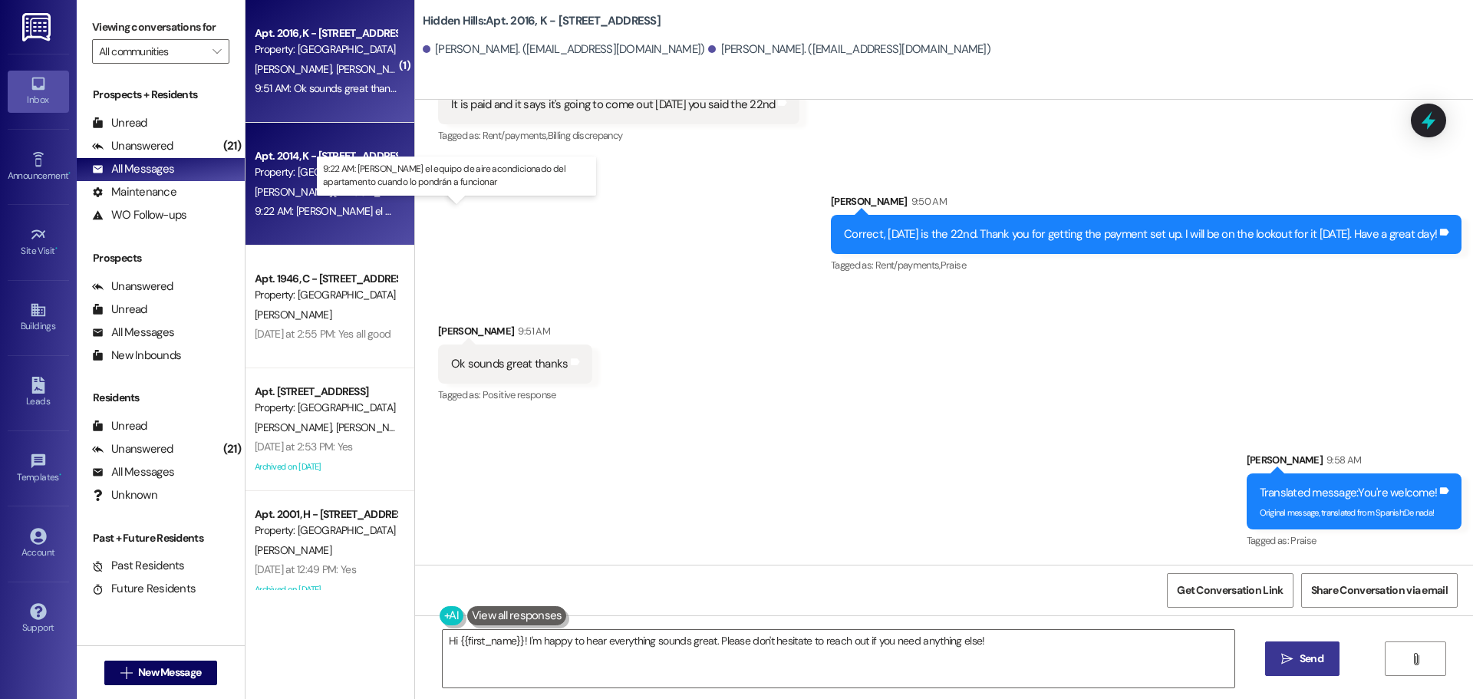
click at [329, 205] on div "9:22 AM: [PERSON_NAME] el equipo de aire acondicionado del apartamento cuando l…" at bounding box center [496, 211] width 482 height 14
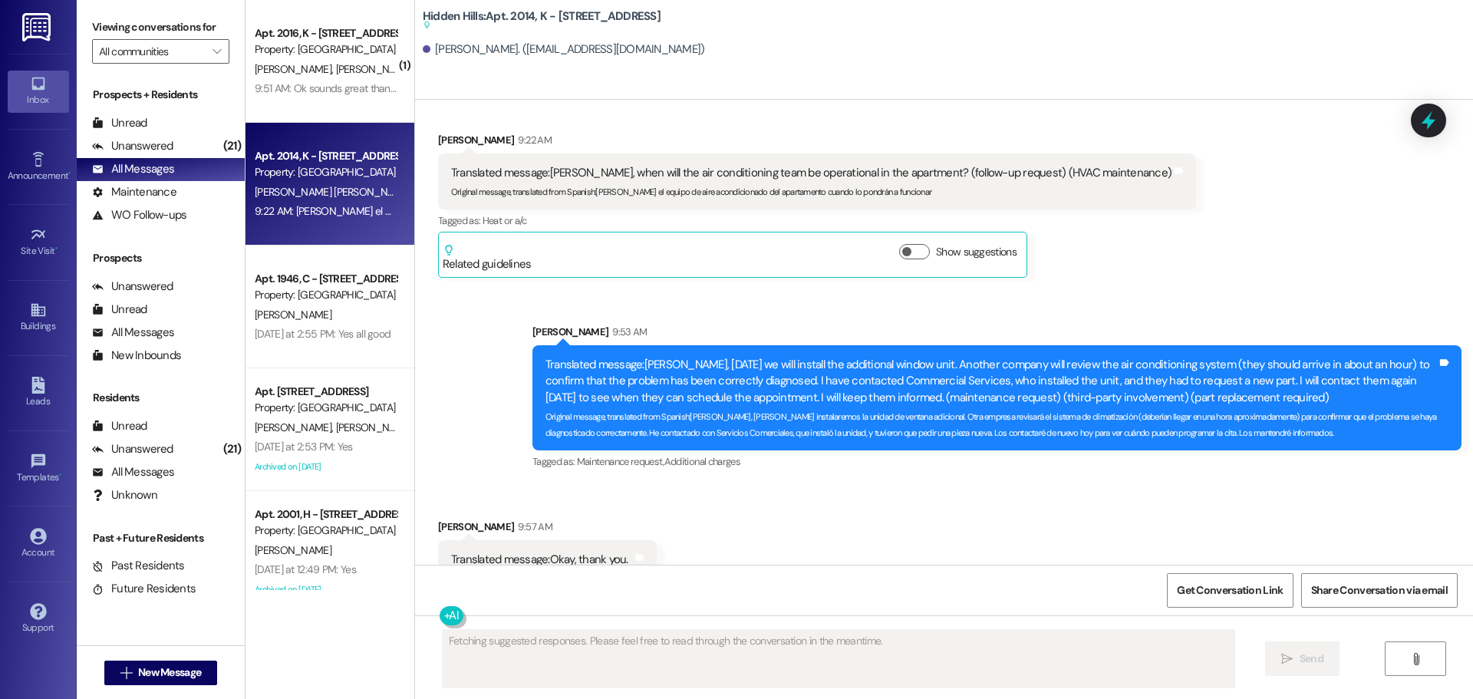
scroll to position [18985, 0]
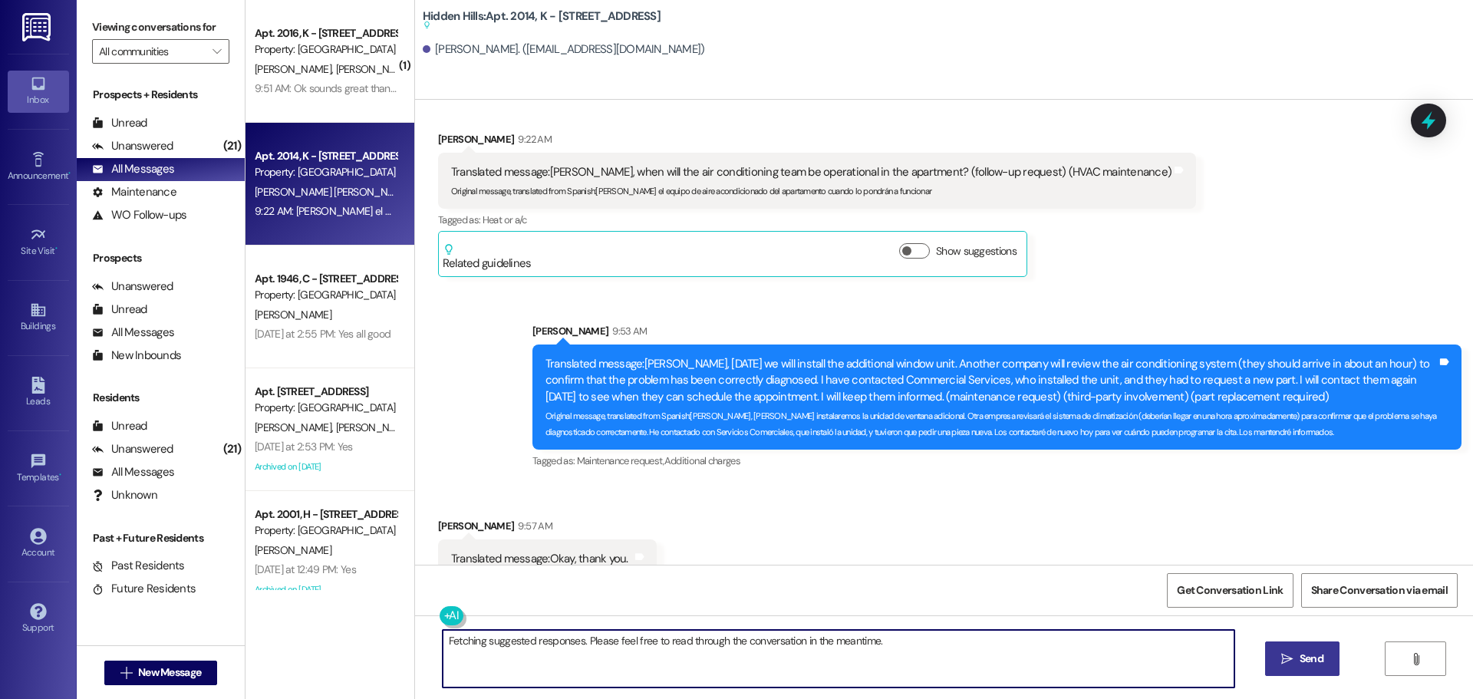
drag, startPoint x: 888, startPoint y: 639, endPoint x: 390, endPoint y: 639, distance: 497.1
click at [390, 639] on div "( 1 ) Apt. 2016, K - [STREET_ADDRESS] Property: [GEOGRAPHIC_DATA] [PERSON_NAME]…" at bounding box center [858, 349] width 1227 height 699
type textarea "De nada!"
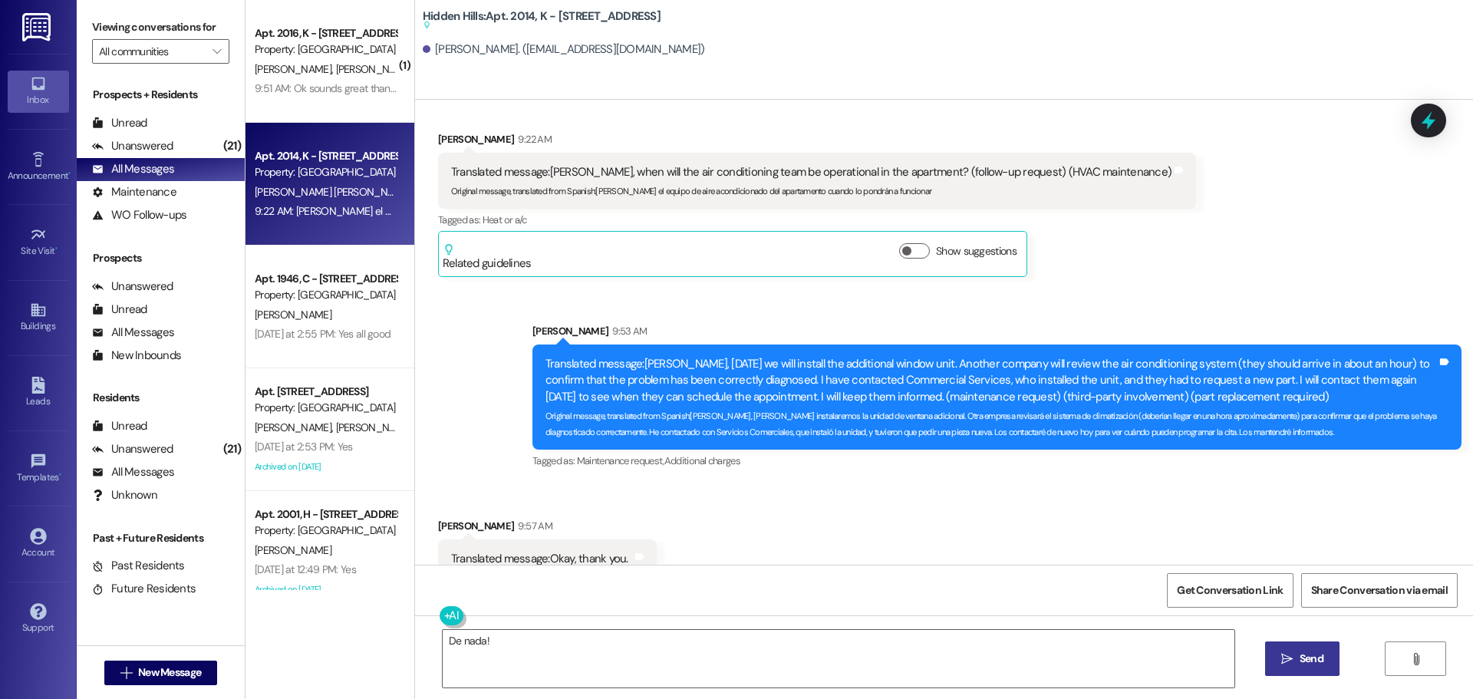
click at [1289, 645] on button " Send" at bounding box center [1302, 658] width 74 height 35
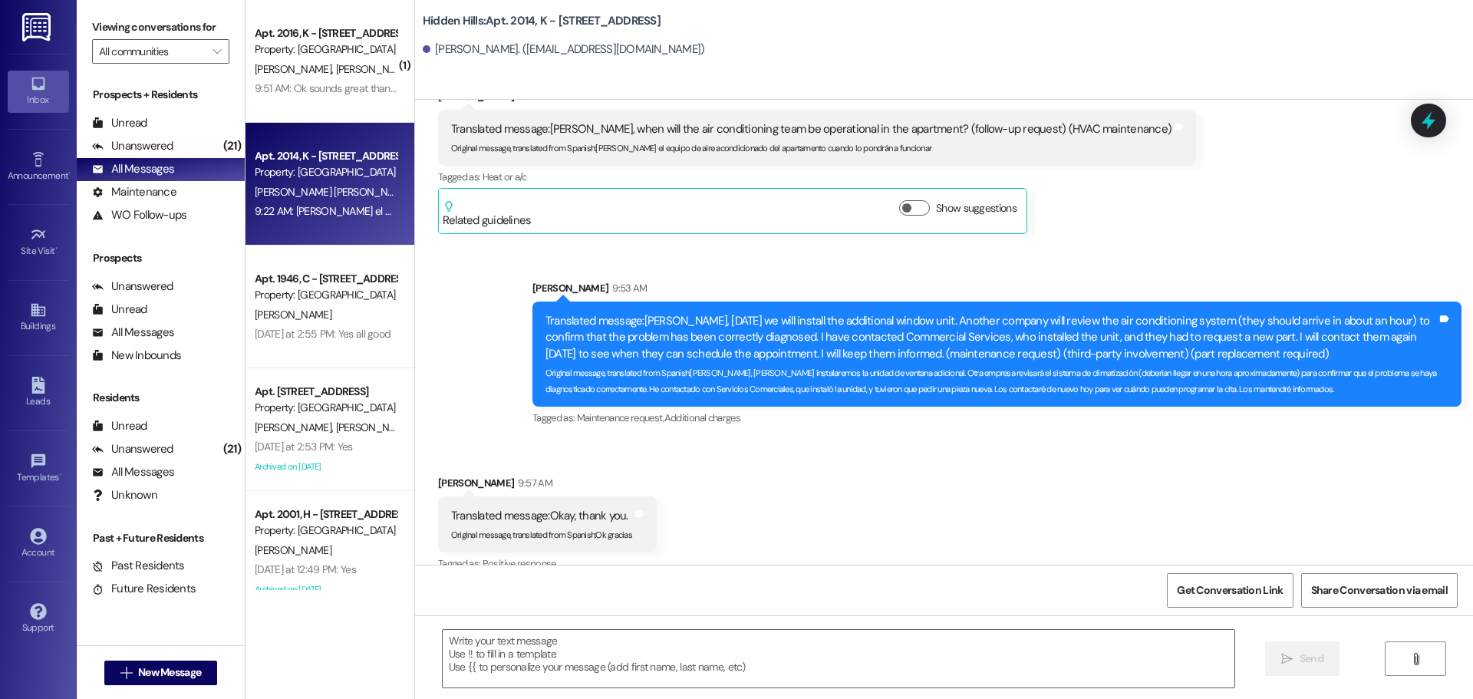
scroll to position [19091, 0]
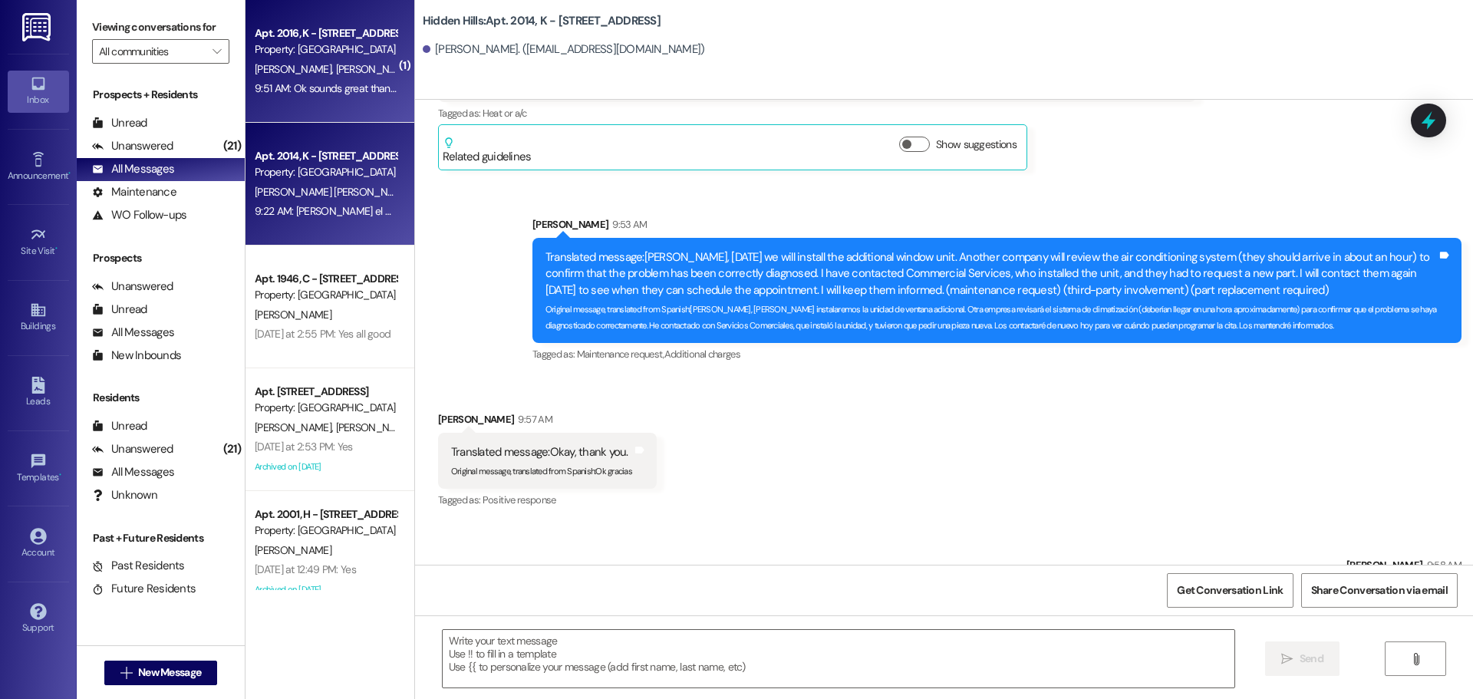
click at [334, 58] on div "Apt. 2016, K - [STREET_ADDRESS] Property: [GEOGRAPHIC_DATA]" at bounding box center [325, 42] width 145 height 36
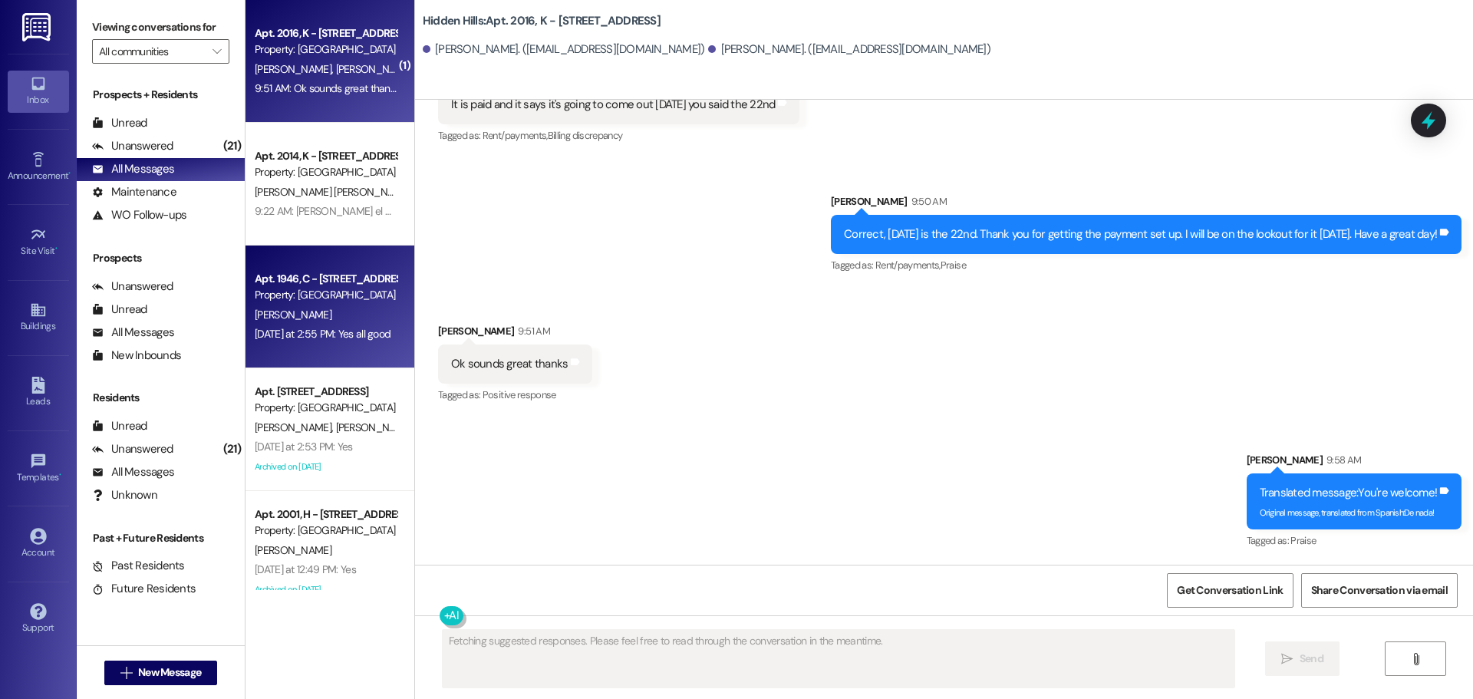
scroll to position [5018, 0]
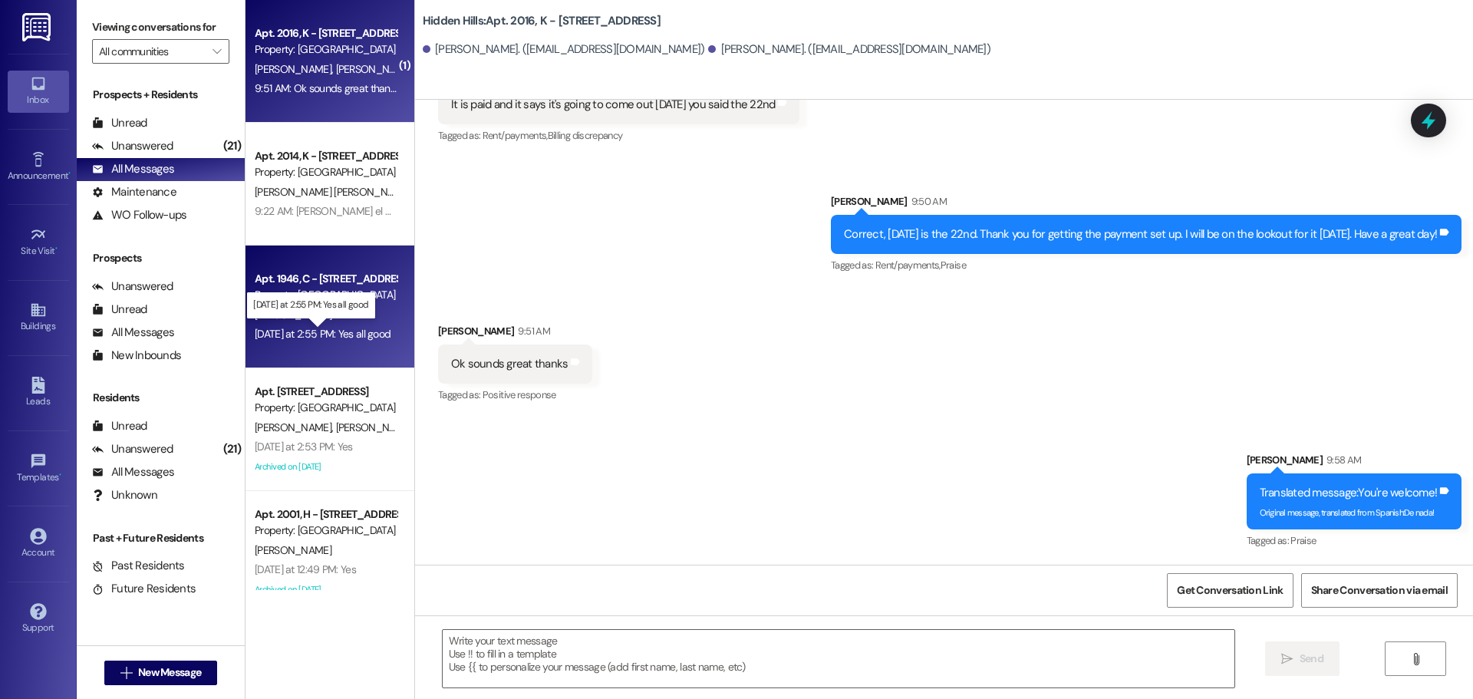
click at [364, 337] on div "[DATE] at 2:55 PM: Yes all good [DATE] at 2:55 PM: Yes all good" at bounding box center [323, 334] width 136 height 14
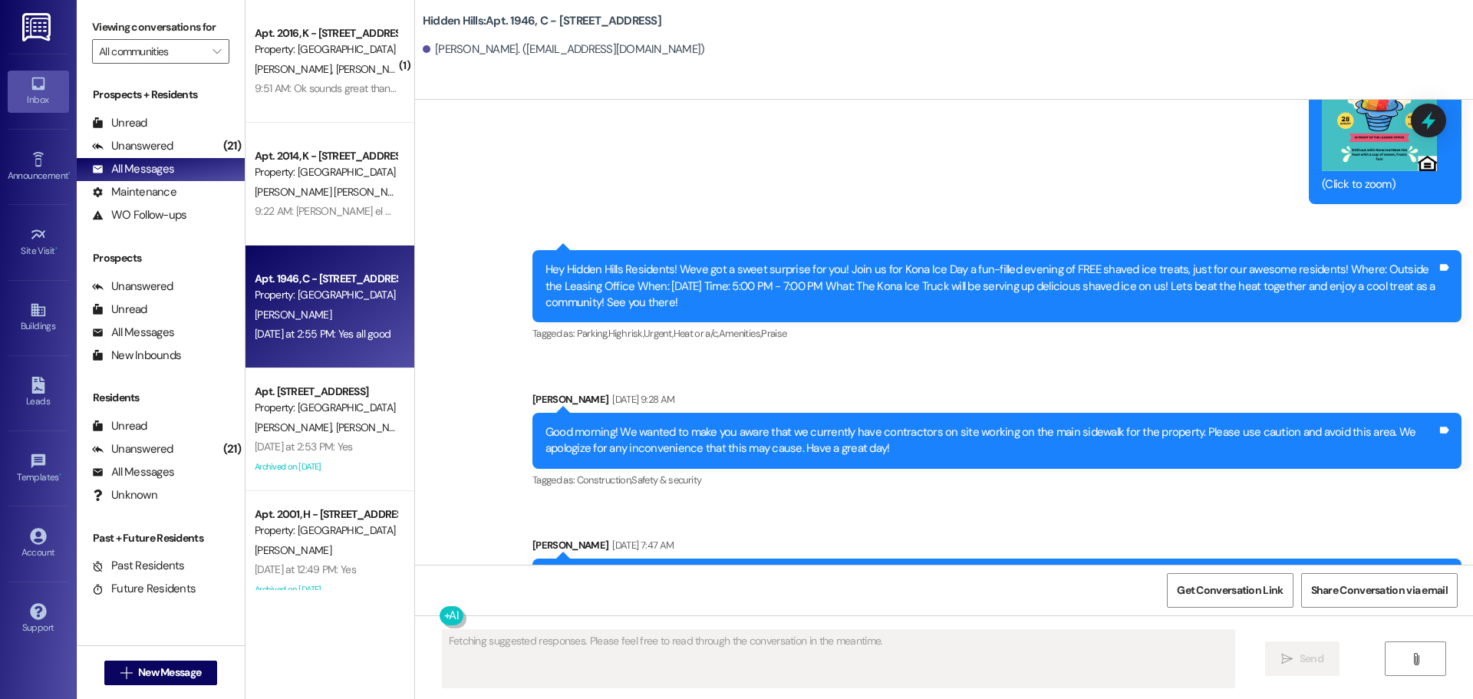
scroll to position [23884, 0]
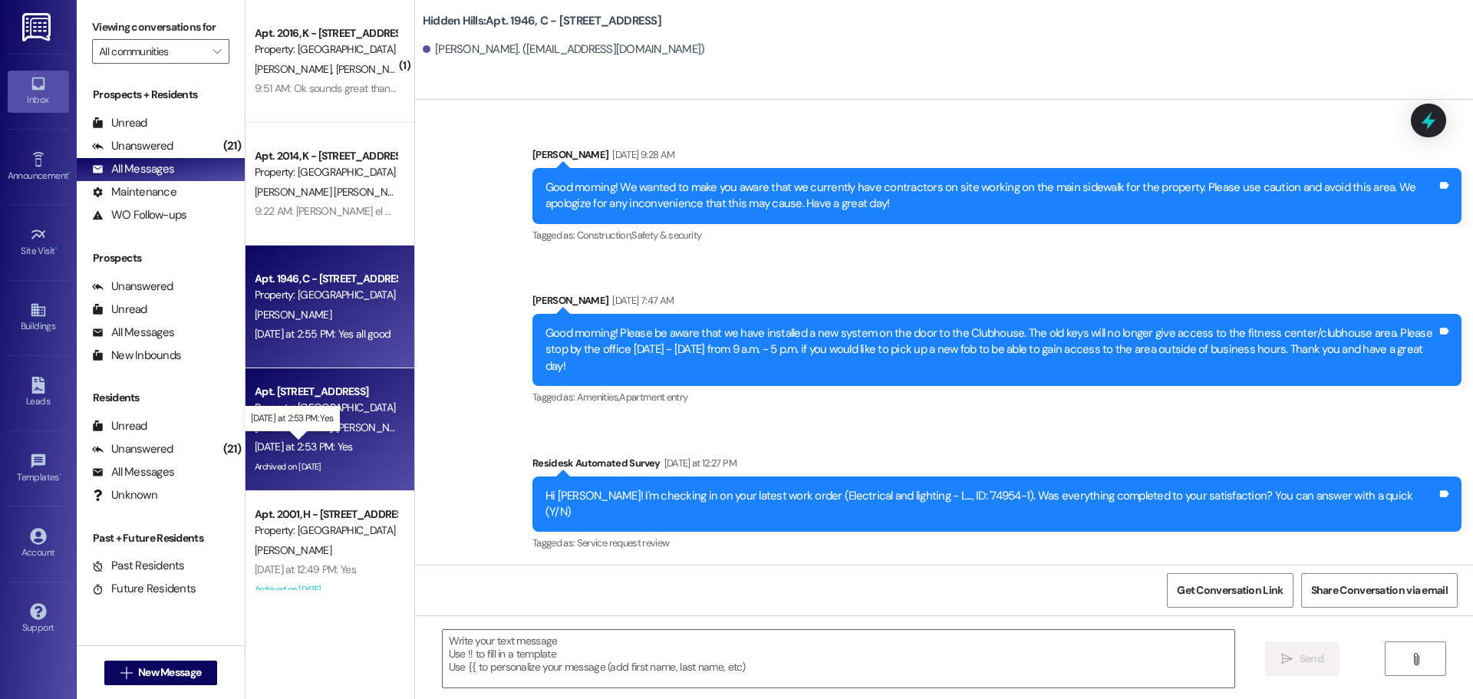
click at [312, 444] on div "[DATE] at 2:53 PM: Yes [DATE] at 2:53 PM: Yes" at bounding box center [304, 447] width 98 height 14
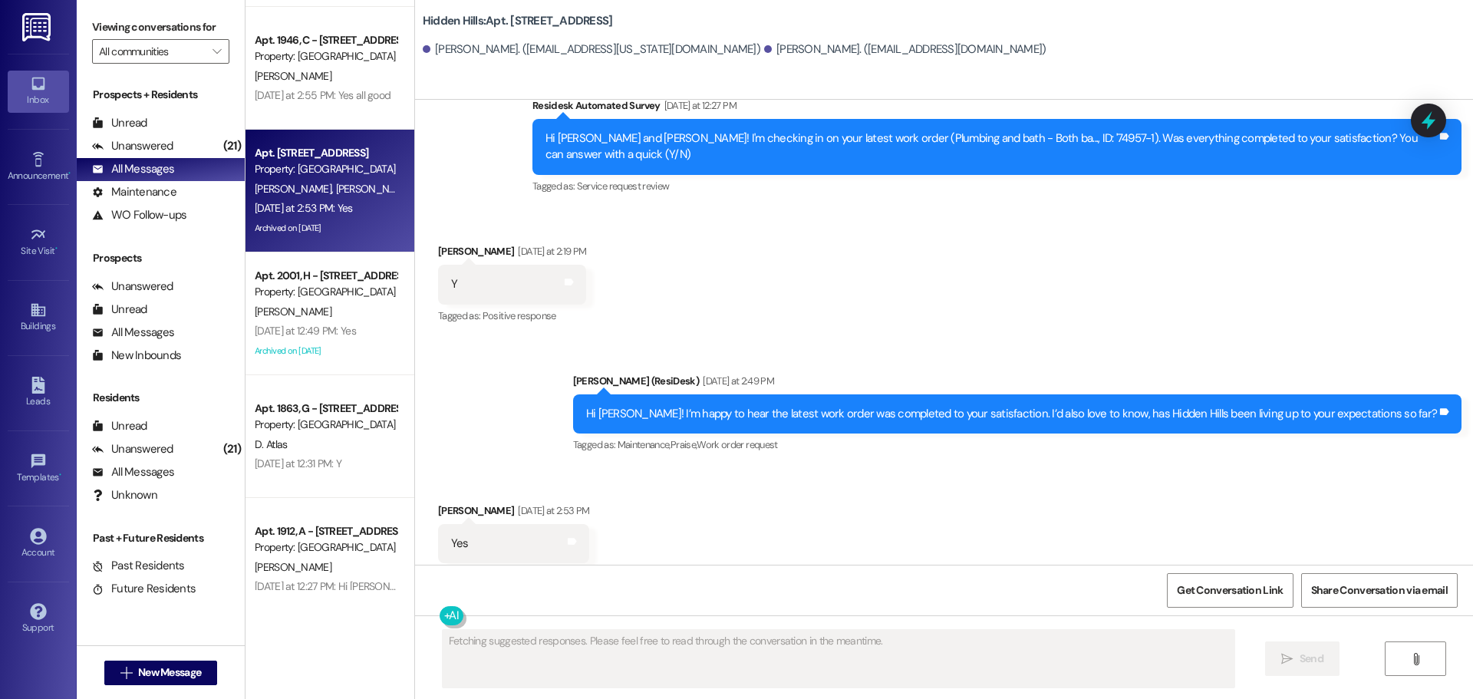
scroll to position [307, 0]
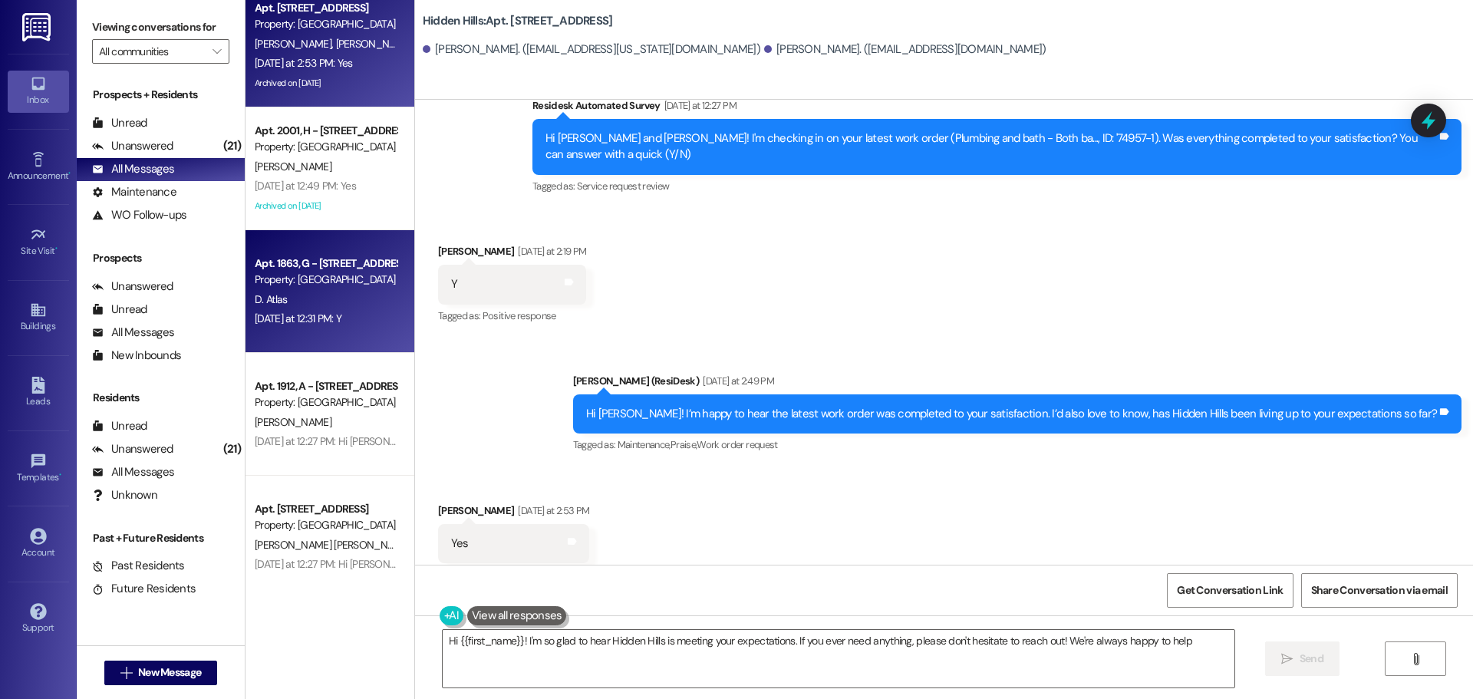
type textarea "Hi {{first_name}}! I'm so glad to hear Hidden Hills is meeting your expectation…"
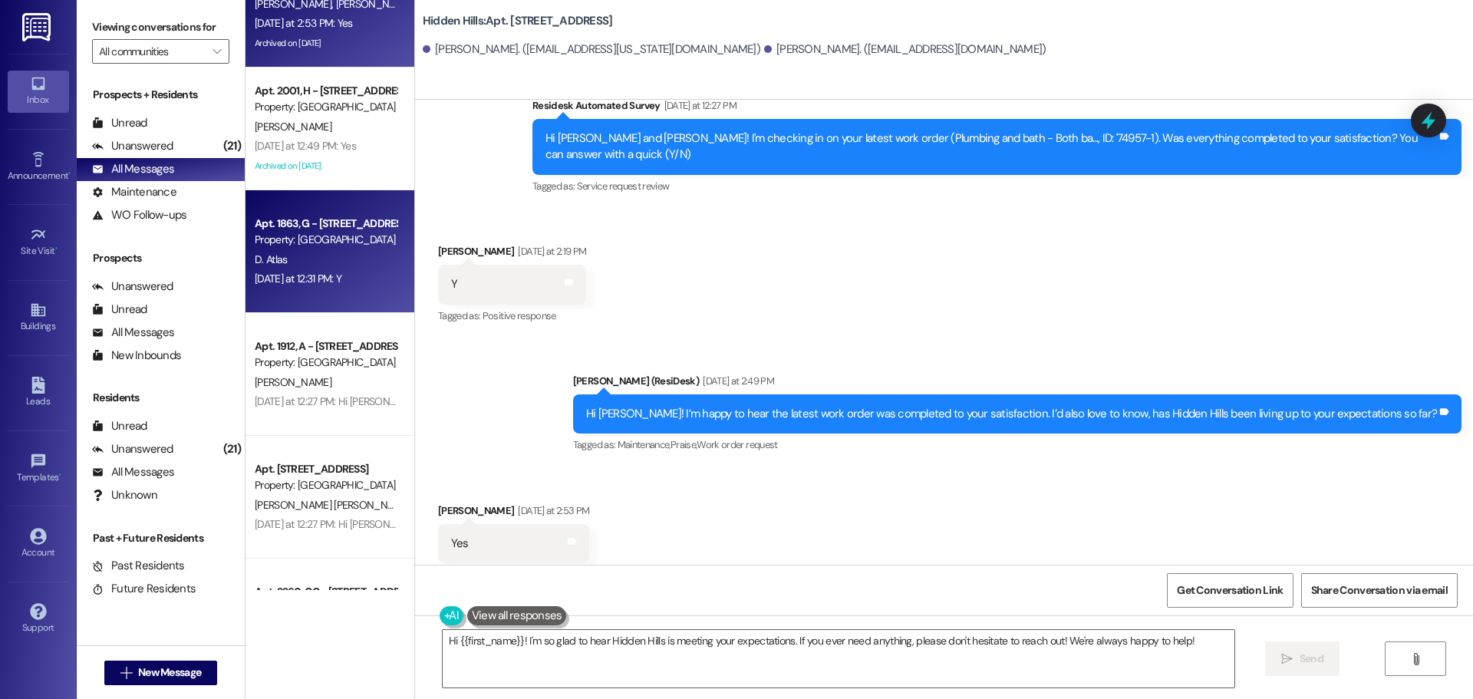
scroll to position [460, 0]
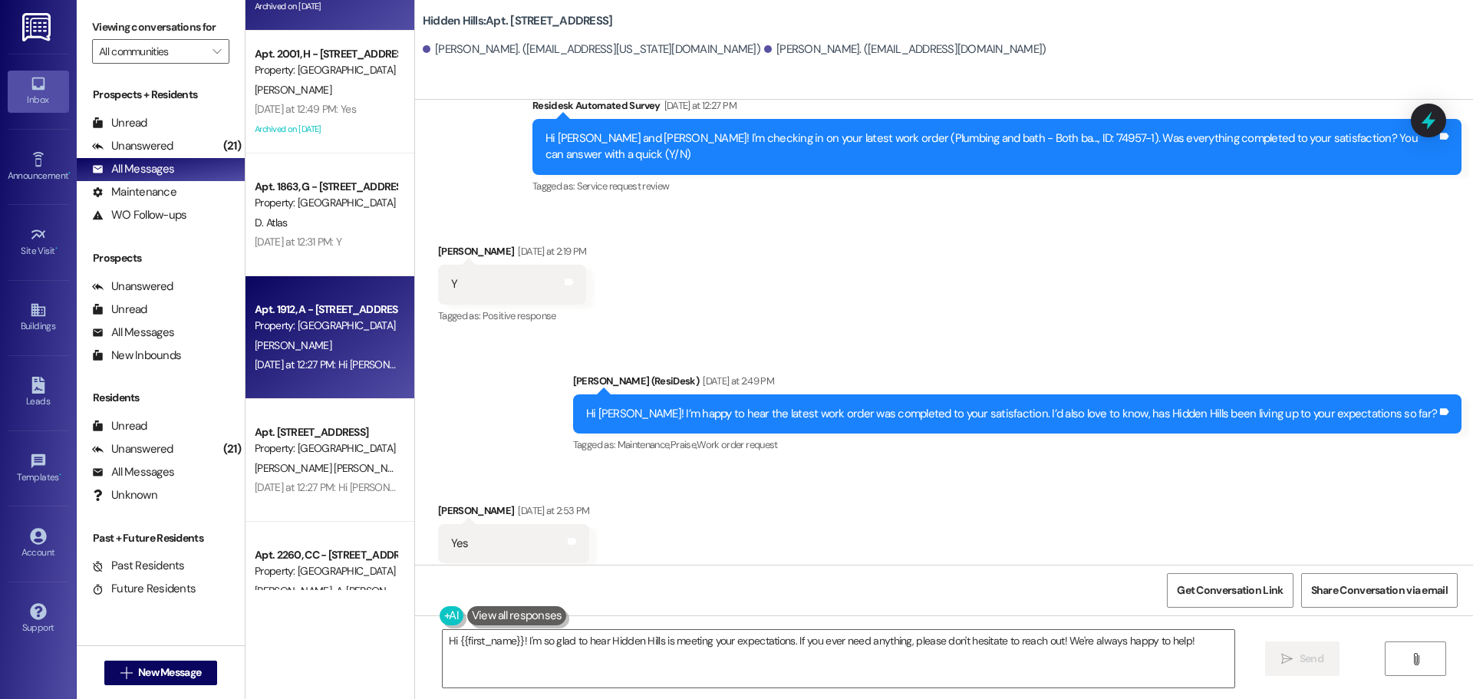
click at [334, 358] on div "[DATE] at 12:27 PM: Hi [PERSON_NAME]! I'm checking in on your latest work order…" at bounding box center [709, 364] width 908 height 14
type textarea "Fetching suggested responses. Please feel free to read through the conversation…"
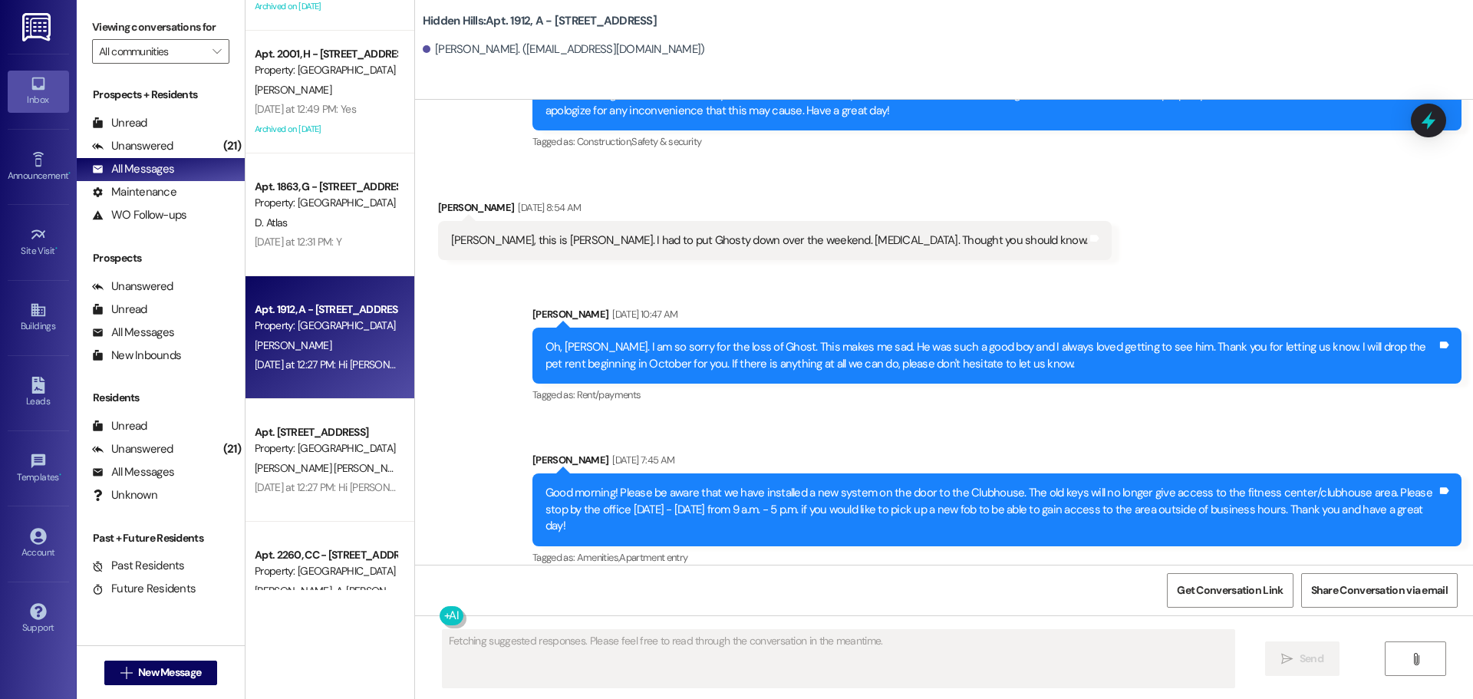
scroll to position [26737, 0]
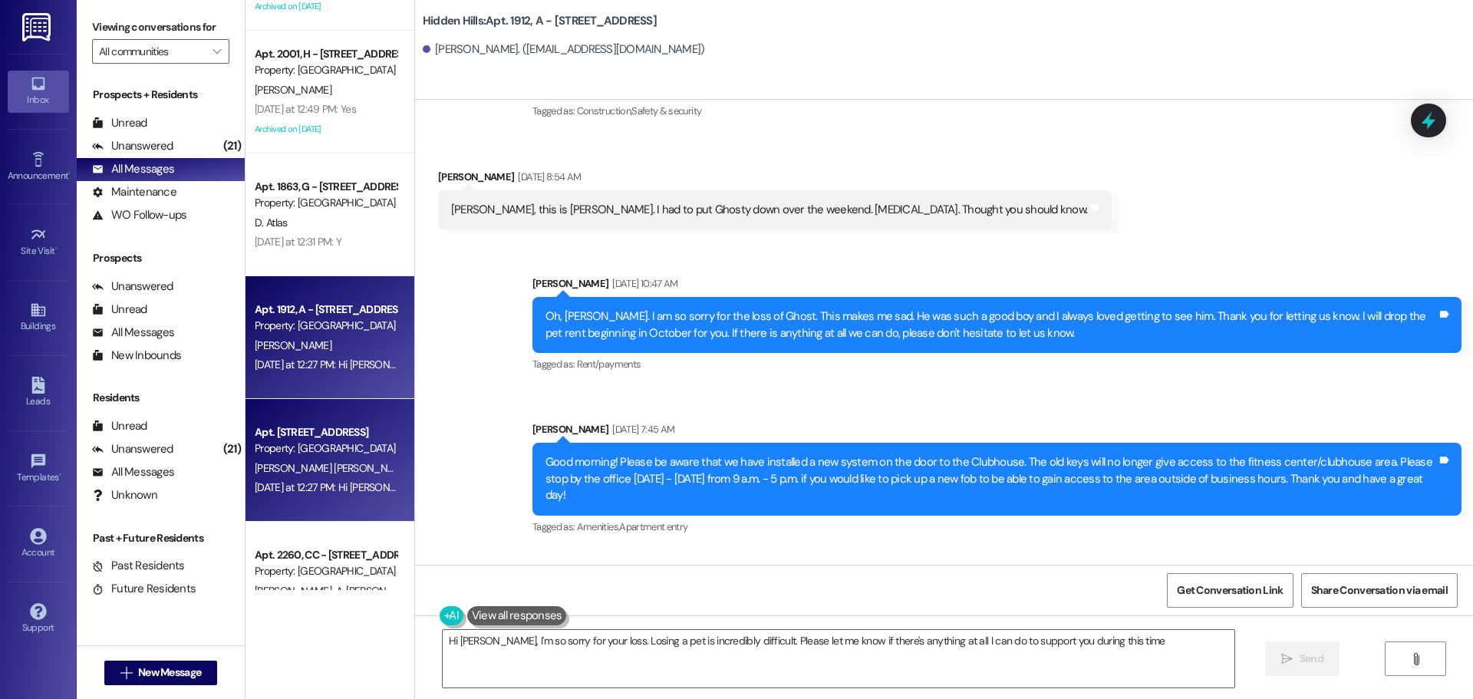
type textarea "Hi [PERSON_NAME], I'm so sorry for your loss. Losing a pet is incredibly diffic…"
click at [415, 466] on span "[PERSON_NAME] Milano" at bounding box center [469, 468] width 108 height 14
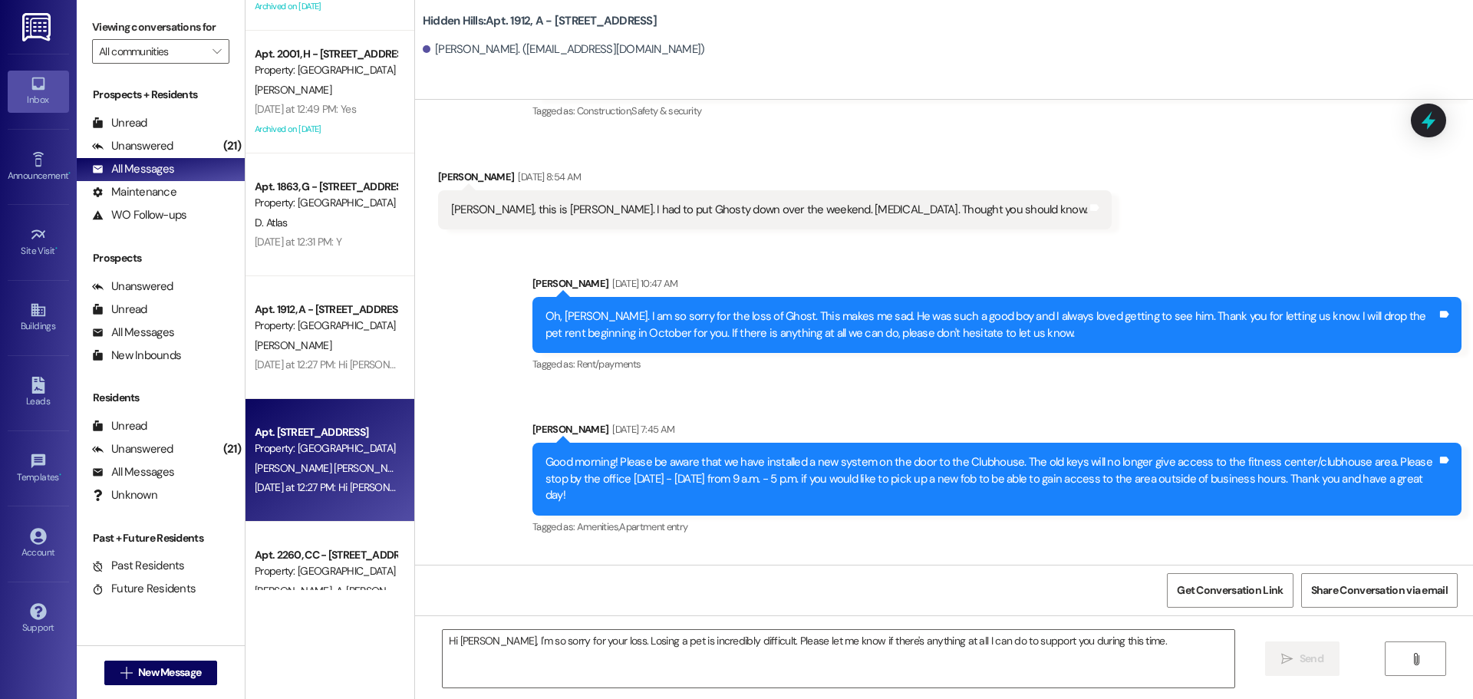
type textarea "Fetching suggested responses. Please feel free to read through the conversation…"
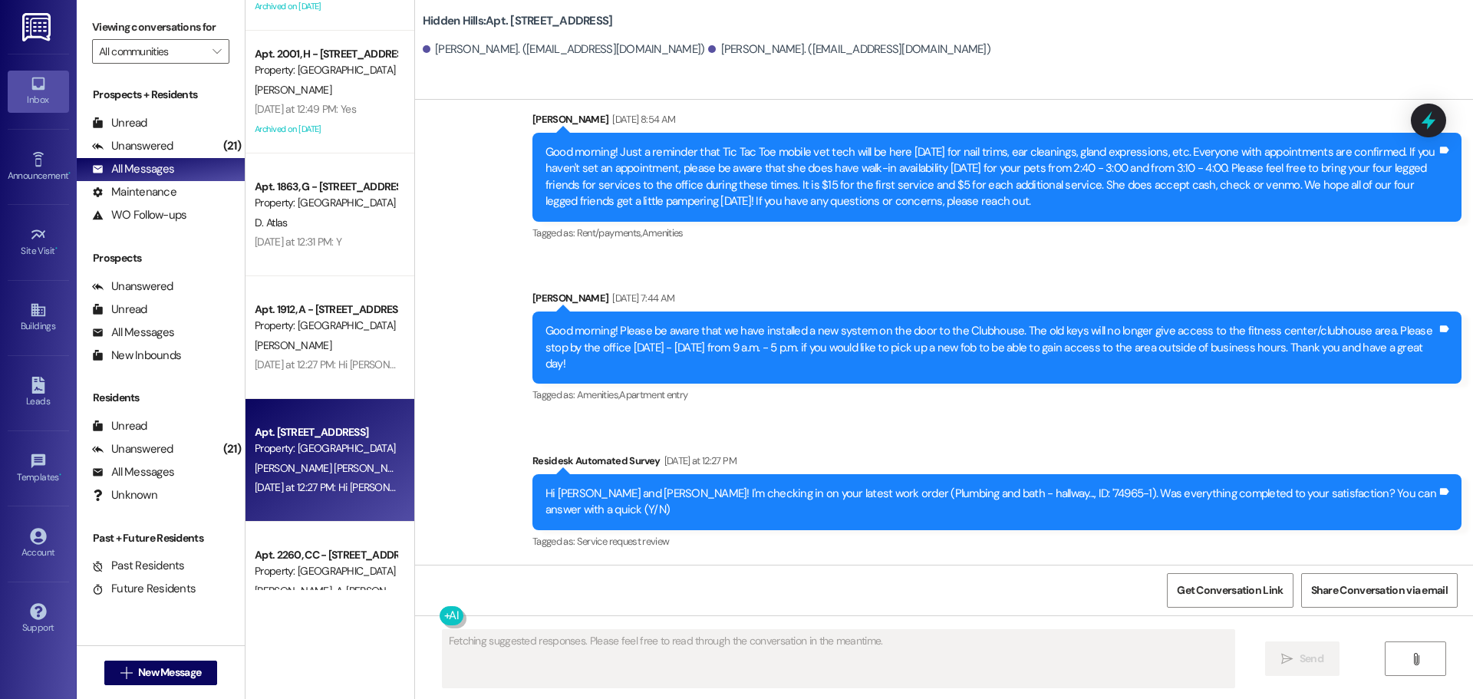
scroll to position [16165, 0]
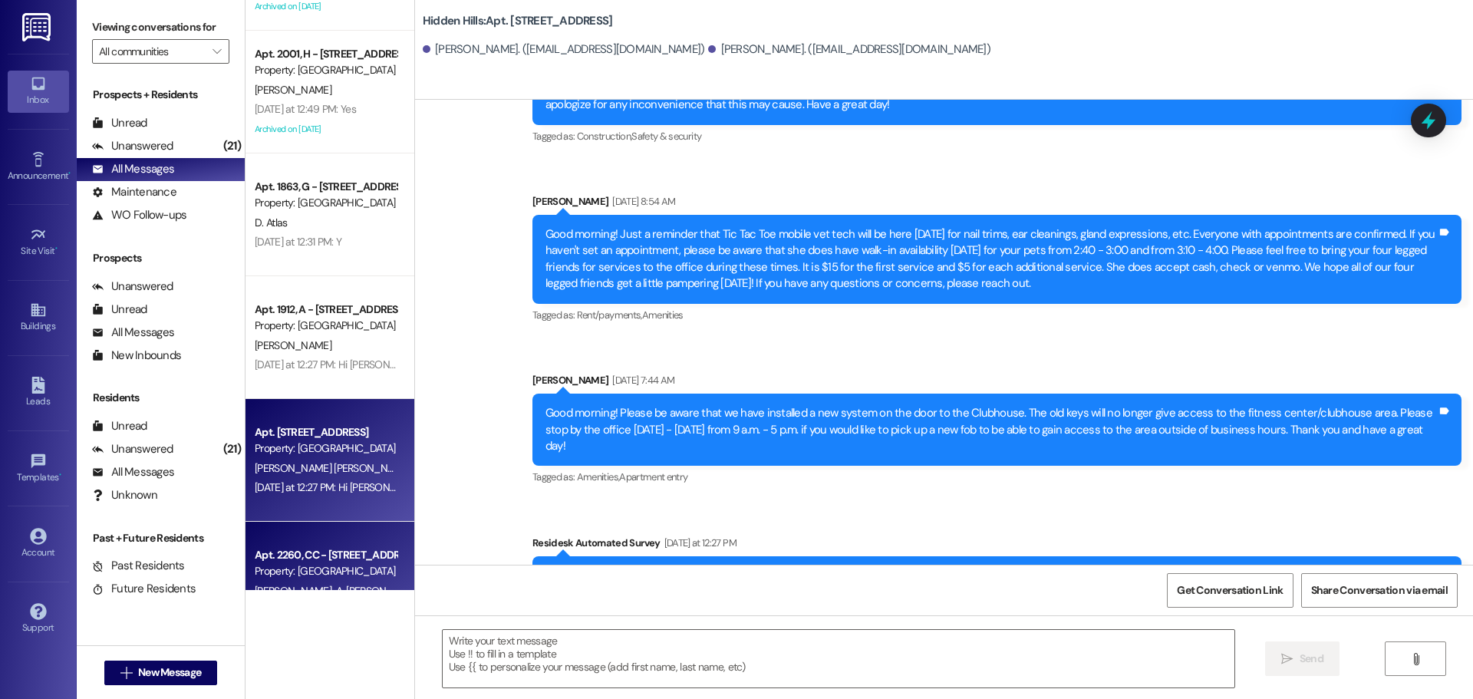
click at [339, 548] on div "Apt. 2260, CC - [STREET_ADDRESS]" at bounding box center [326, 555] width 142 height 16
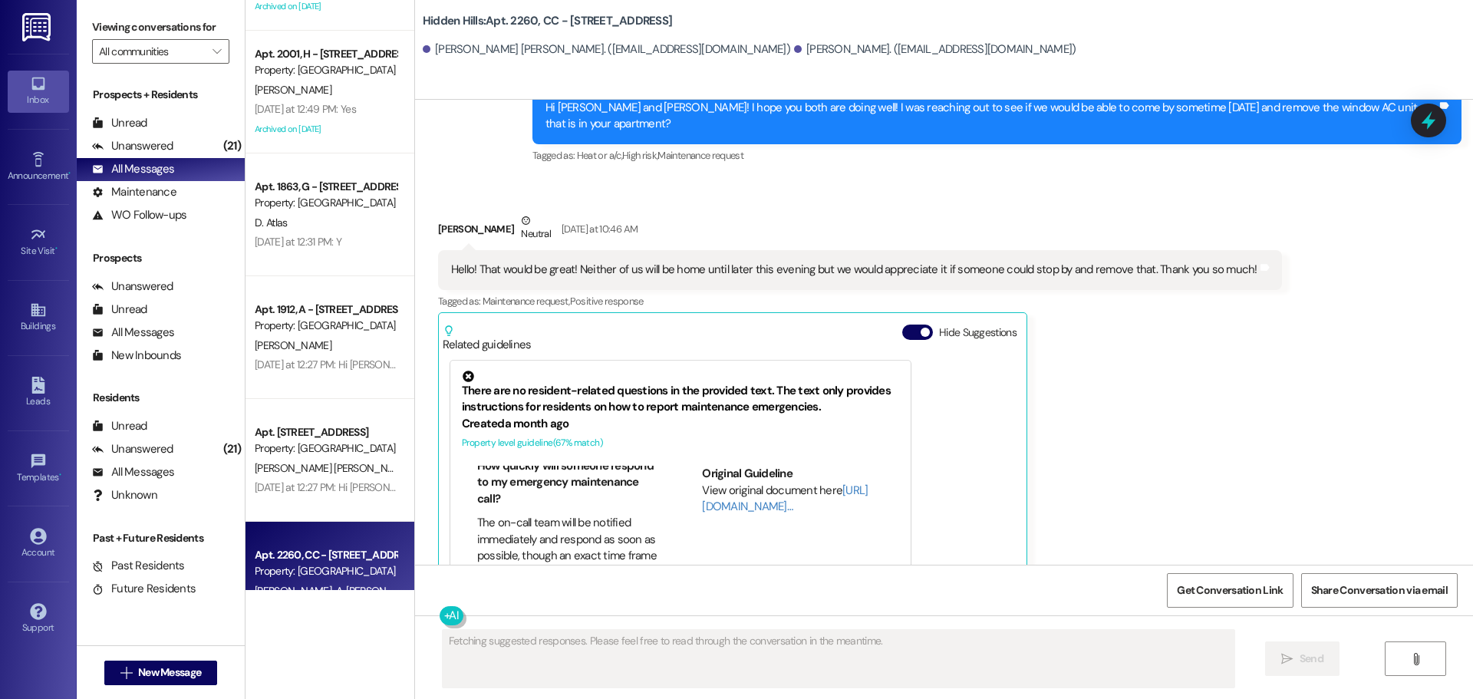
scroll to position [767, 0]
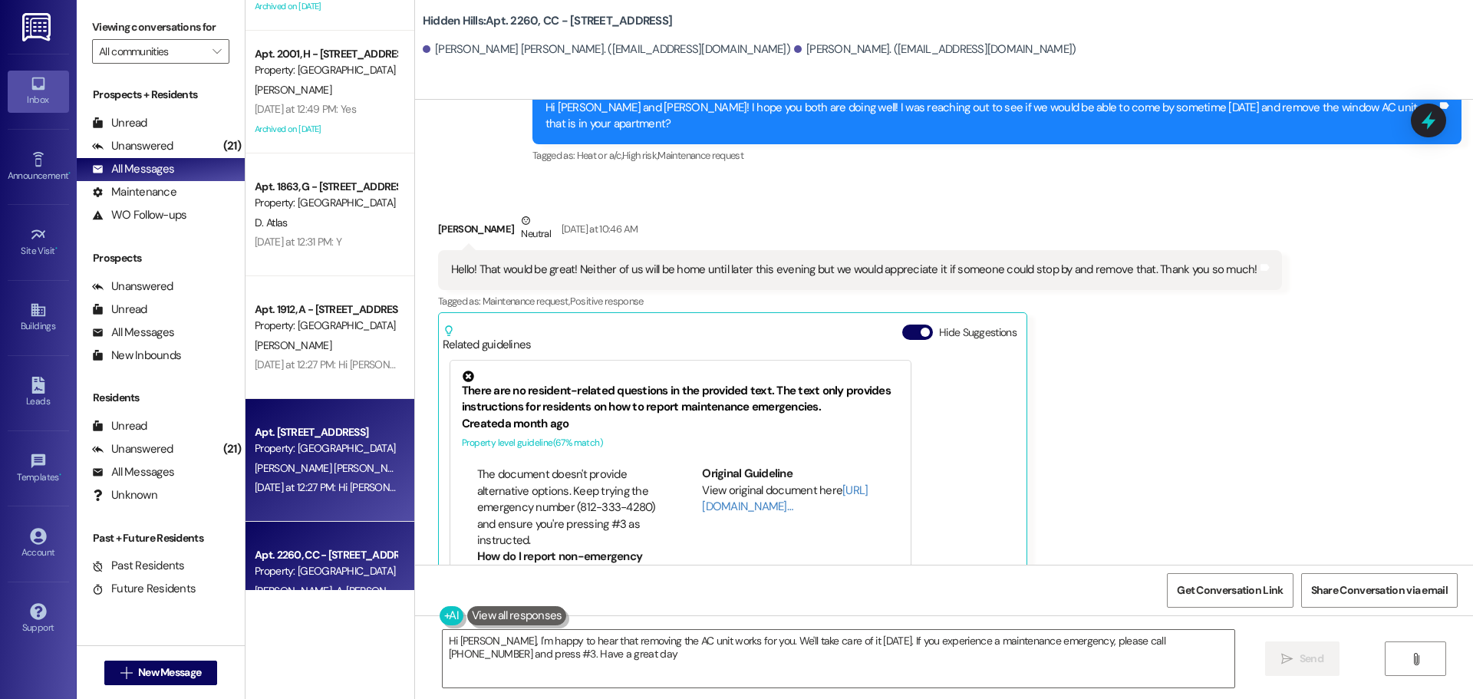
type textarea "Hi [PERSON_NAME], I'm happy to hear that removing the AC unit works for you. We…"
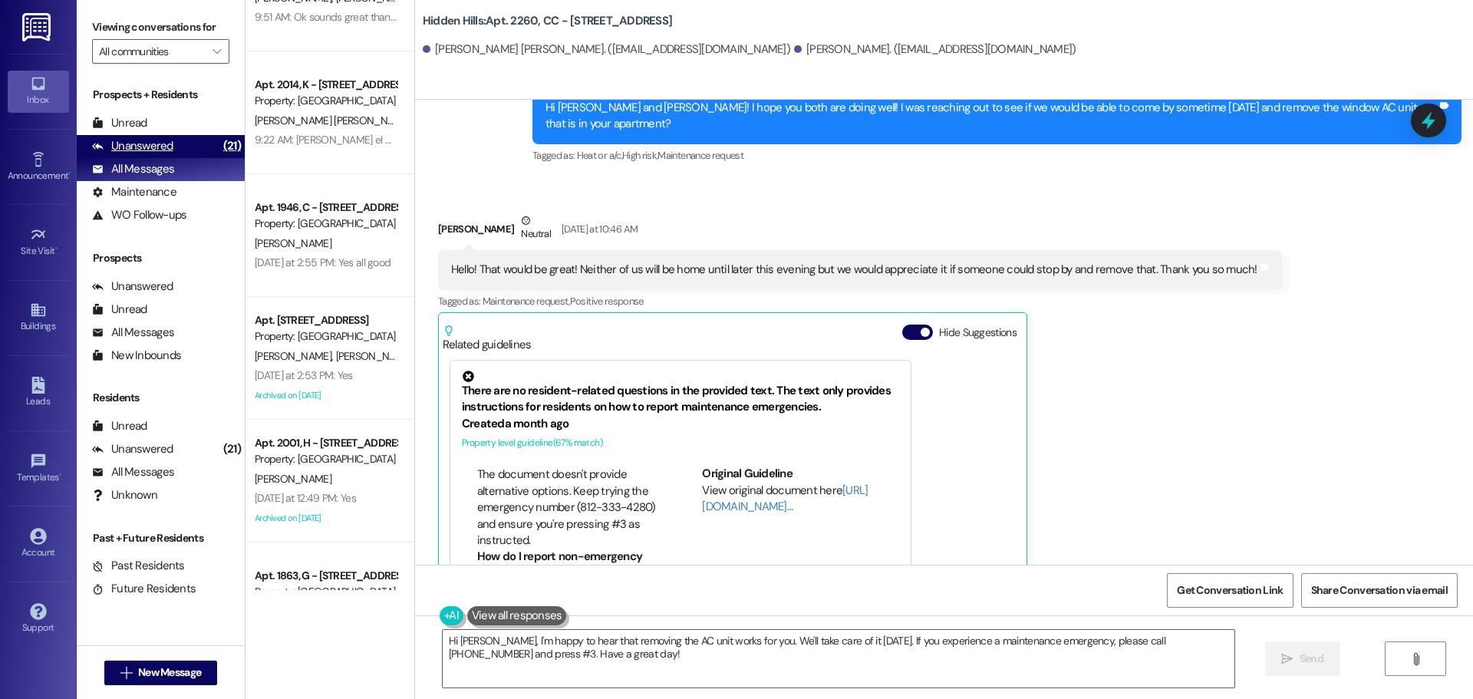
scroll to position [0, 0]
